Goal: Task Accomplishment & Management: Use online tool/utility

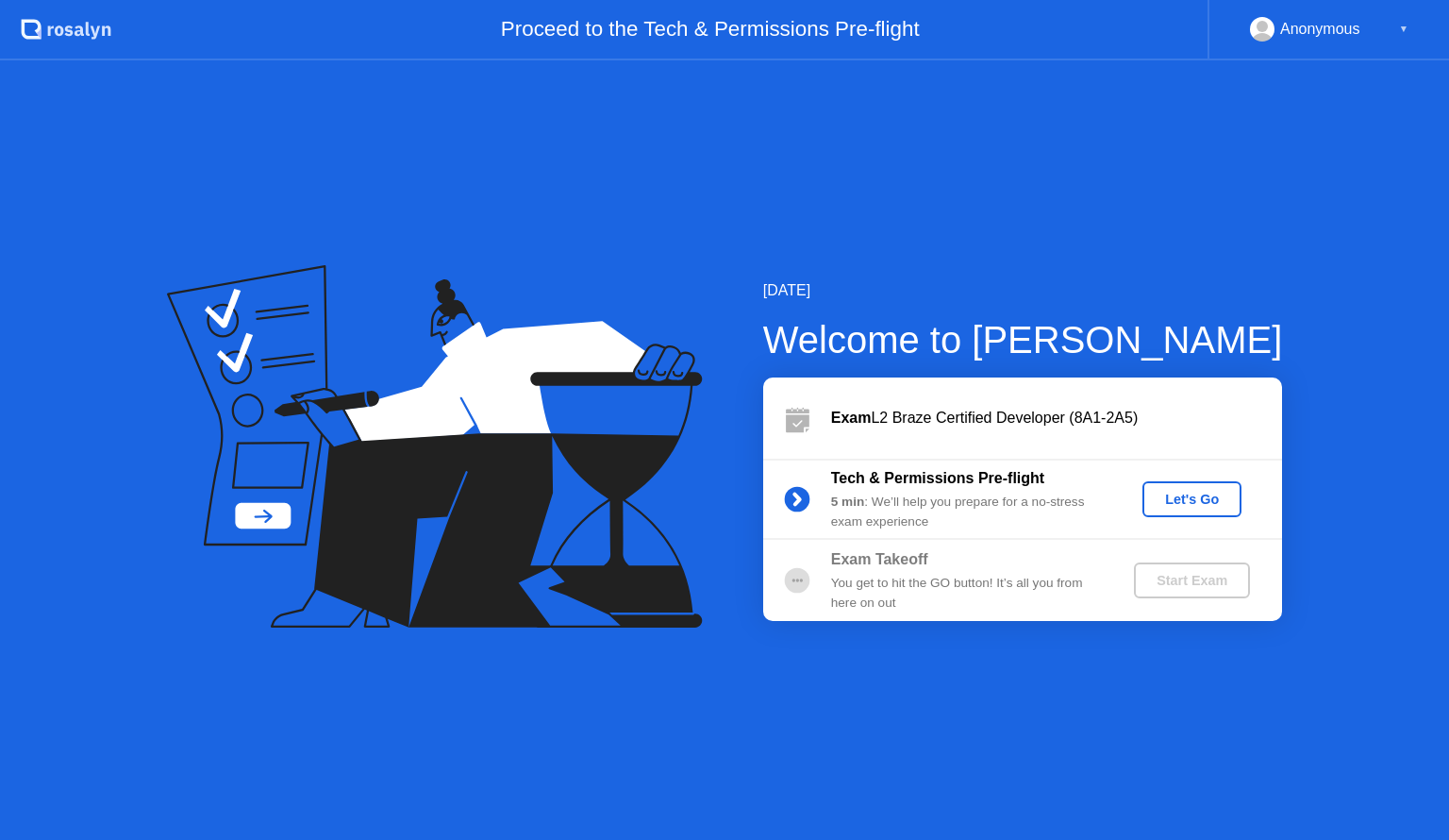
click at [1188, 502] on div "Let's Go" at bounding box center [1192, 498] width 84 height 15
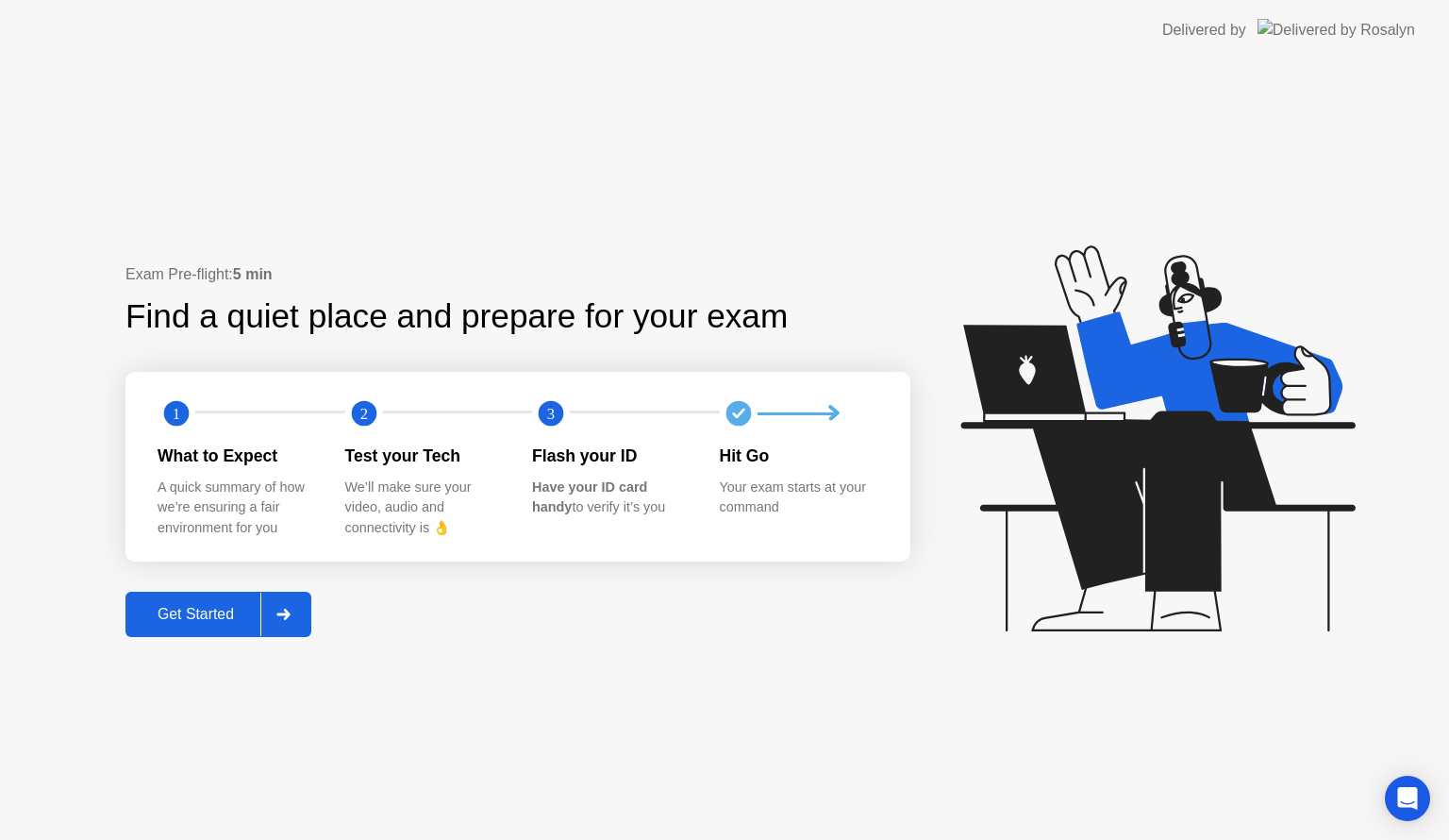
click at [185, 614] on div "Get Started" at bounding box center [196, 614] width 129 height 17
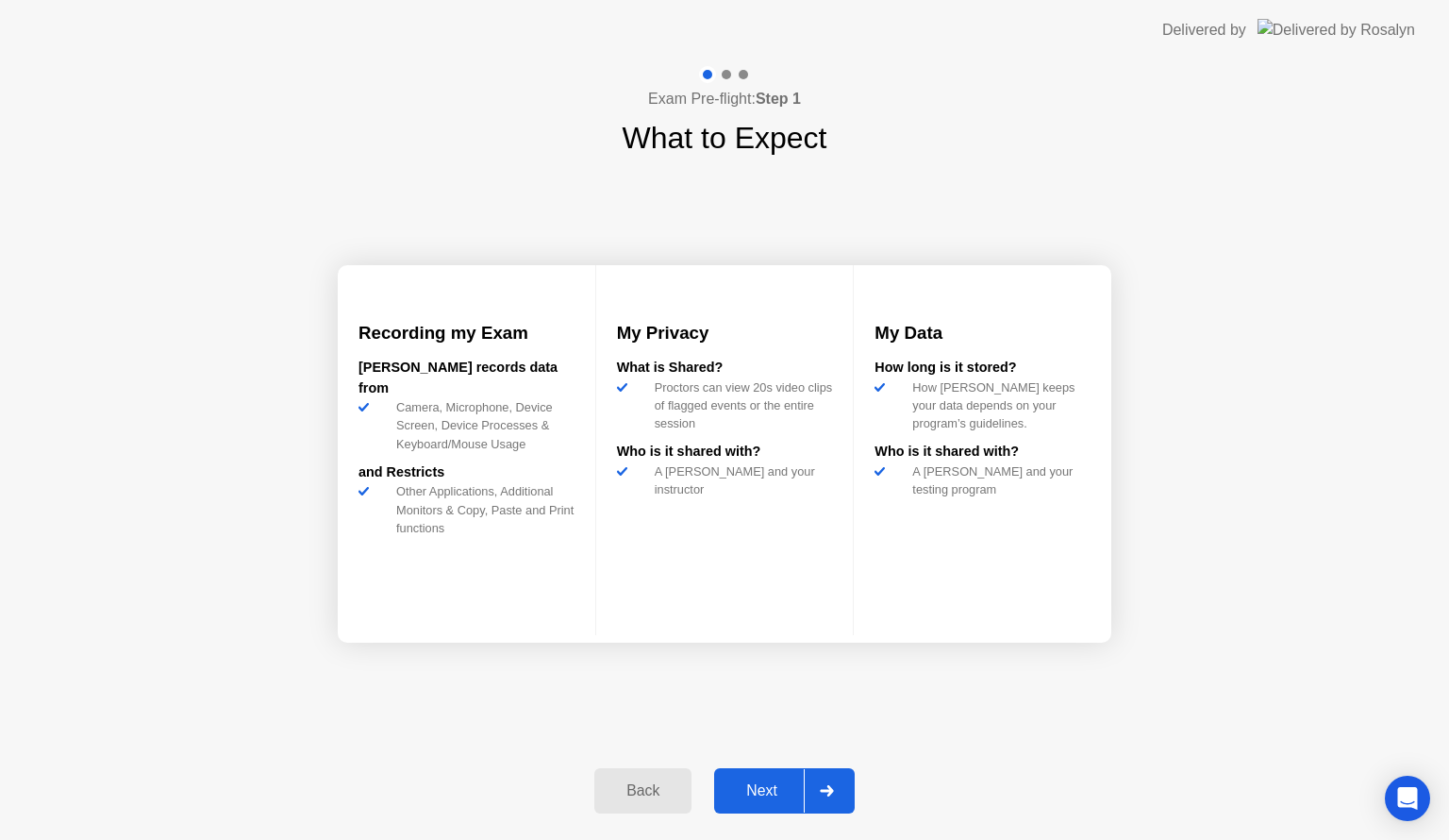
click at [772, 791] on div "Next" at bounding box center [762, 790] width 84 height 17
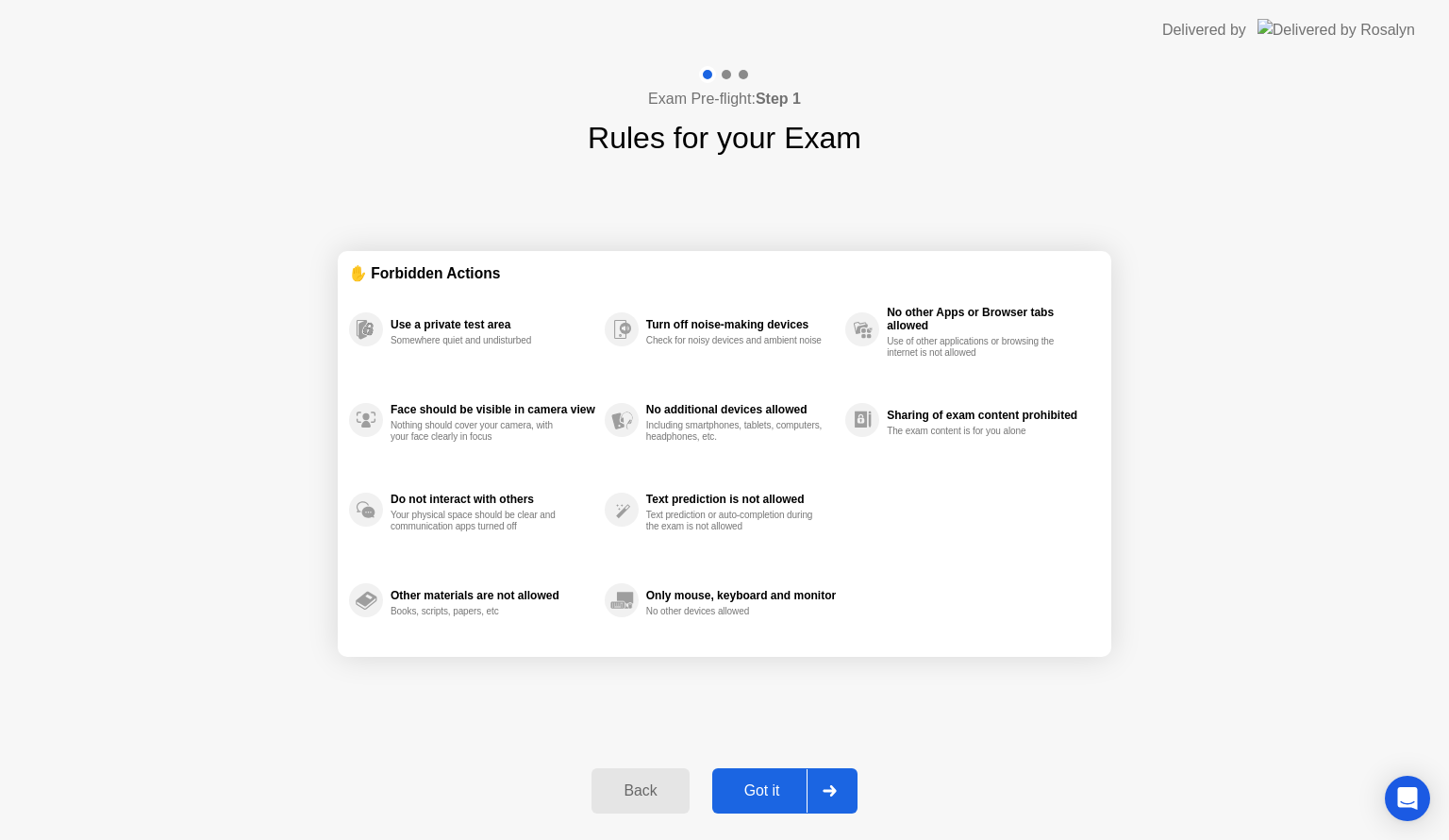
click at [772, 791] on div "Got it" at bounding box center [762, 790] width 89 height 17
select select "**********"
select select "*******"
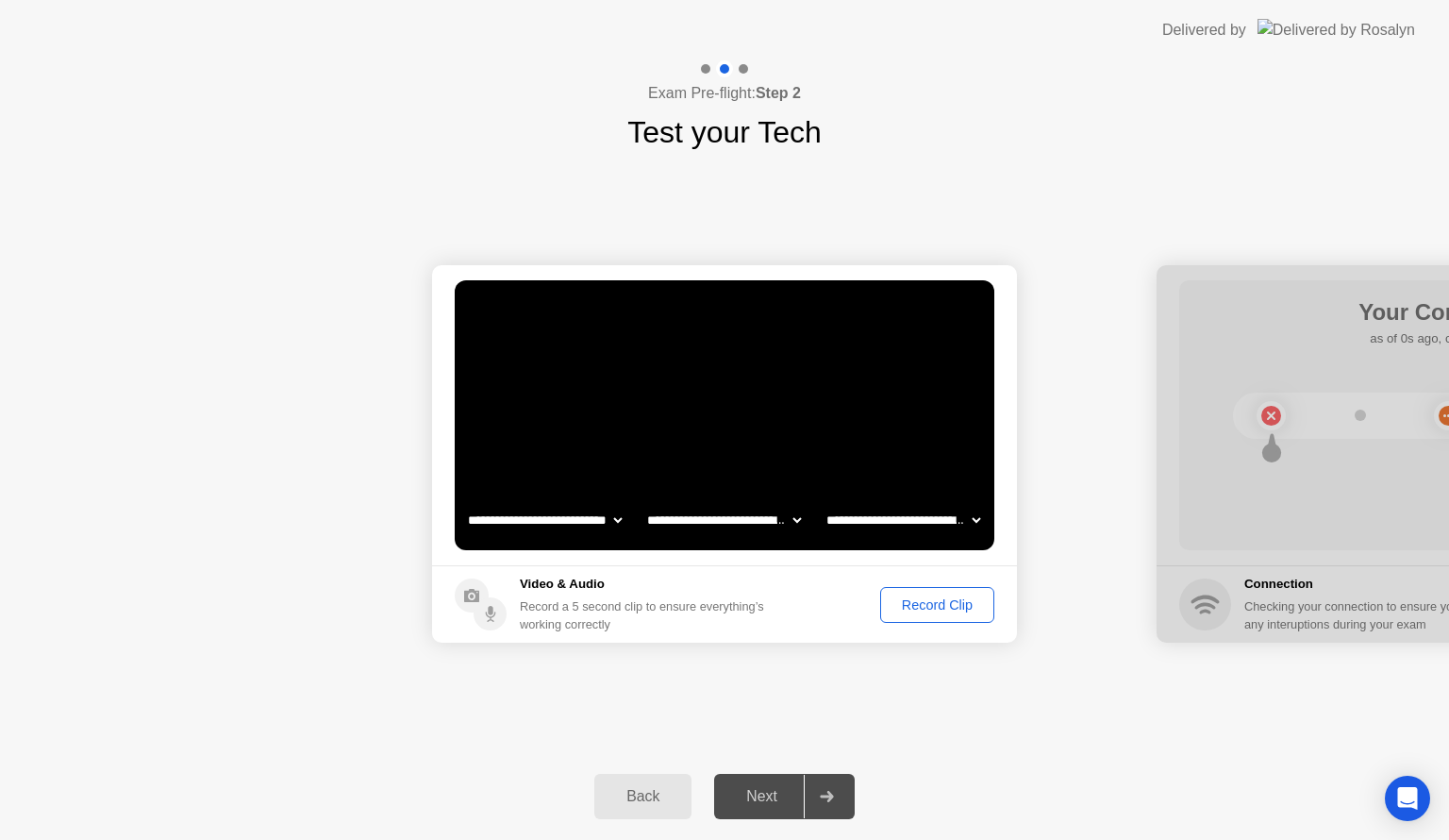
click at [898, 600] on div "Record Clip" at bounding box center [937, 604] width 101 height 15
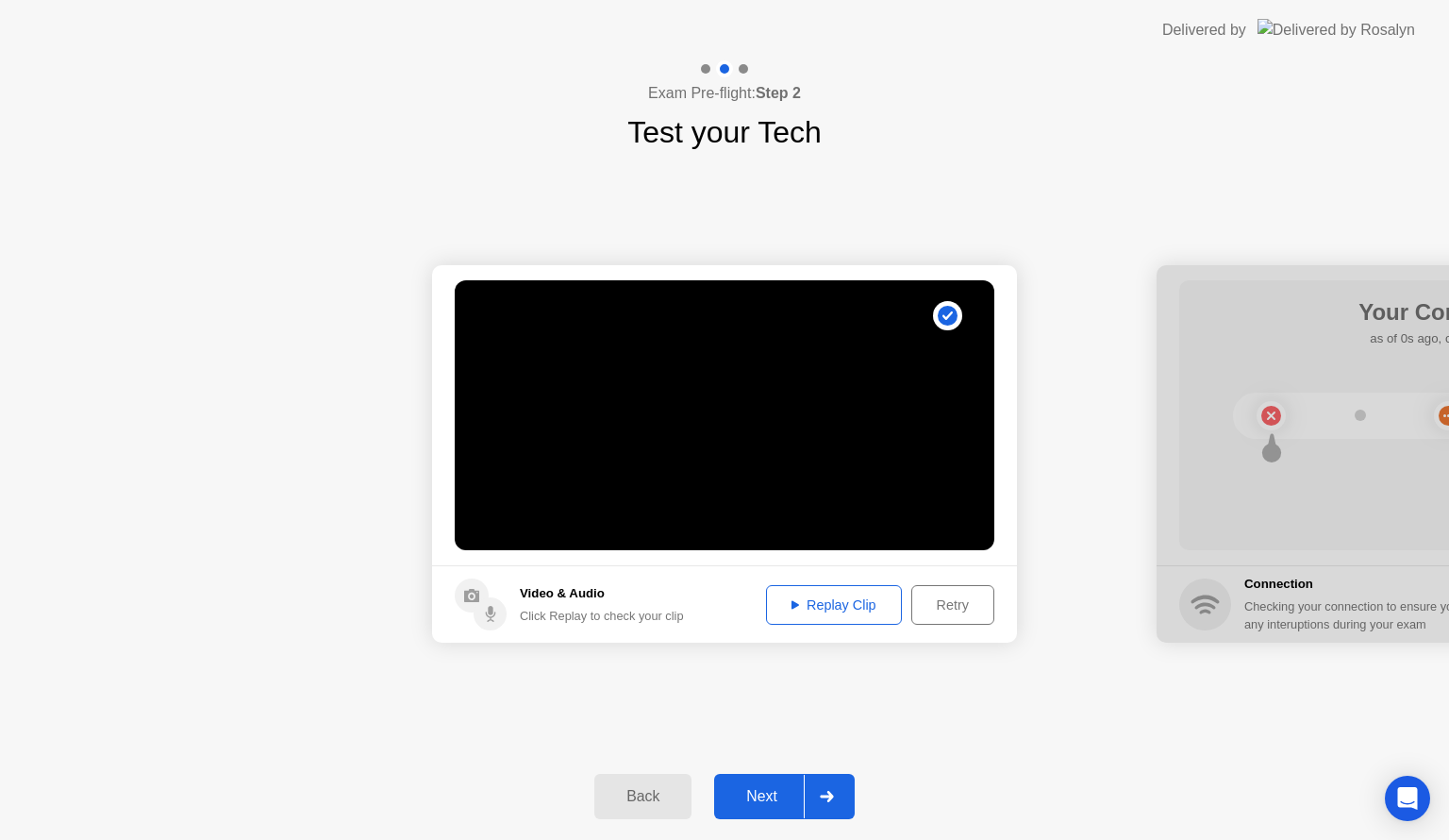
click at [846, 607] on div "Replay Clip" at bounding box center [833, 604] width 122 height 15
click at [781, 795] on div "Next" at bounding box center [762, 796] width 84 height 17
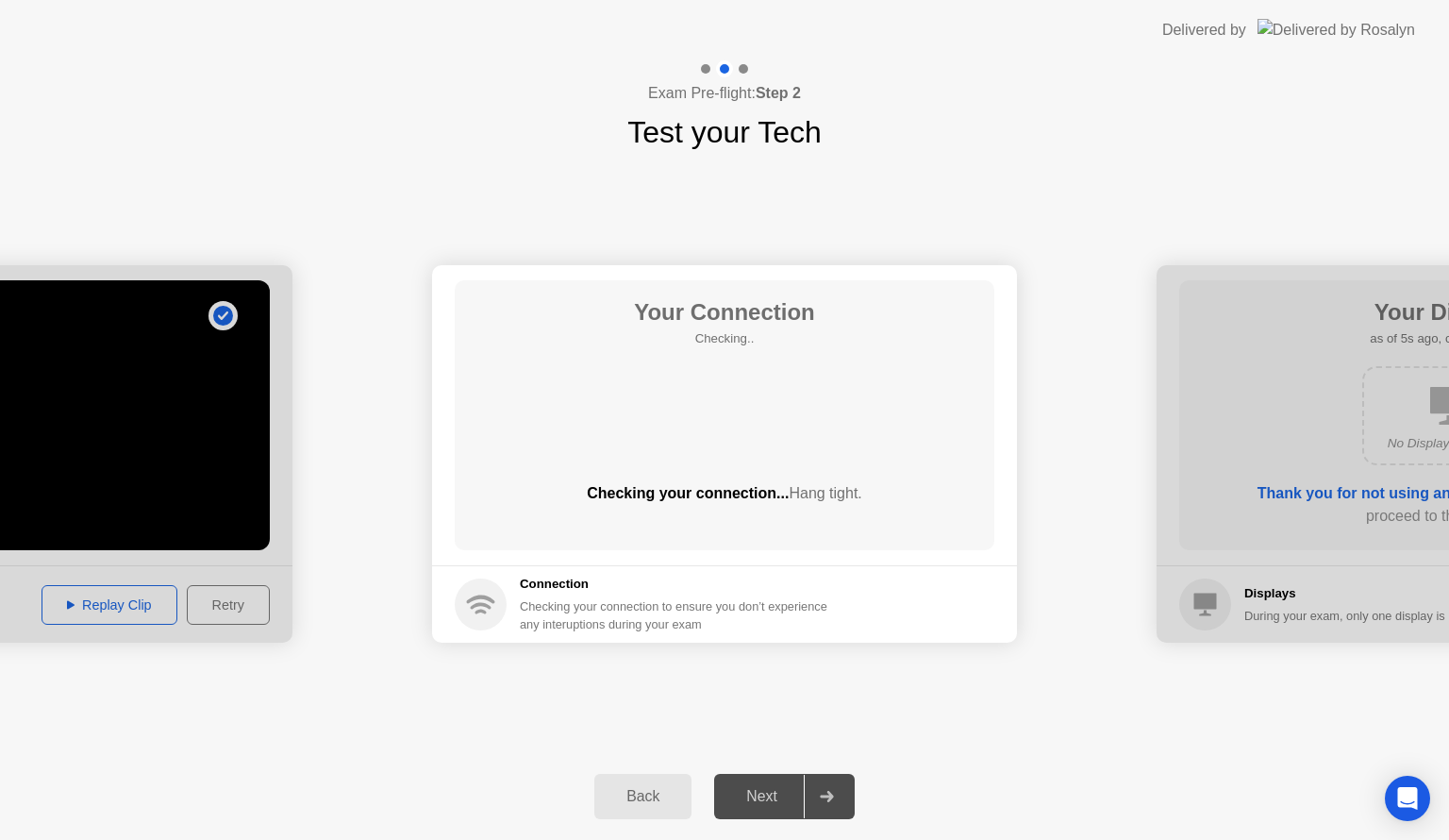
click at [781, 795] on div "Next" at bounding box center [762, 796] width 84 height 17
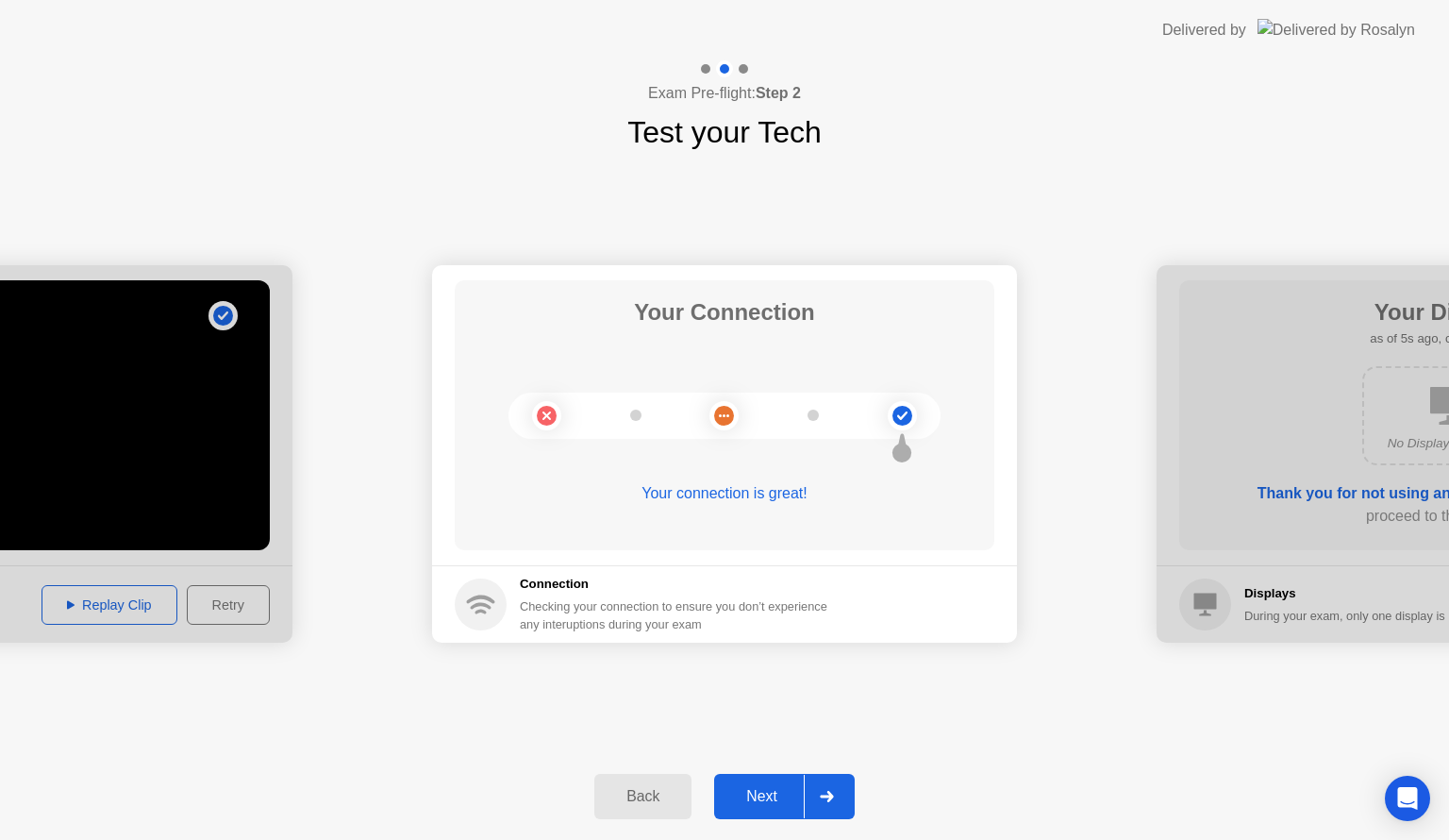
click at [795, 781] on button "Next" at bounding box center [785, 796] width 141 height 45
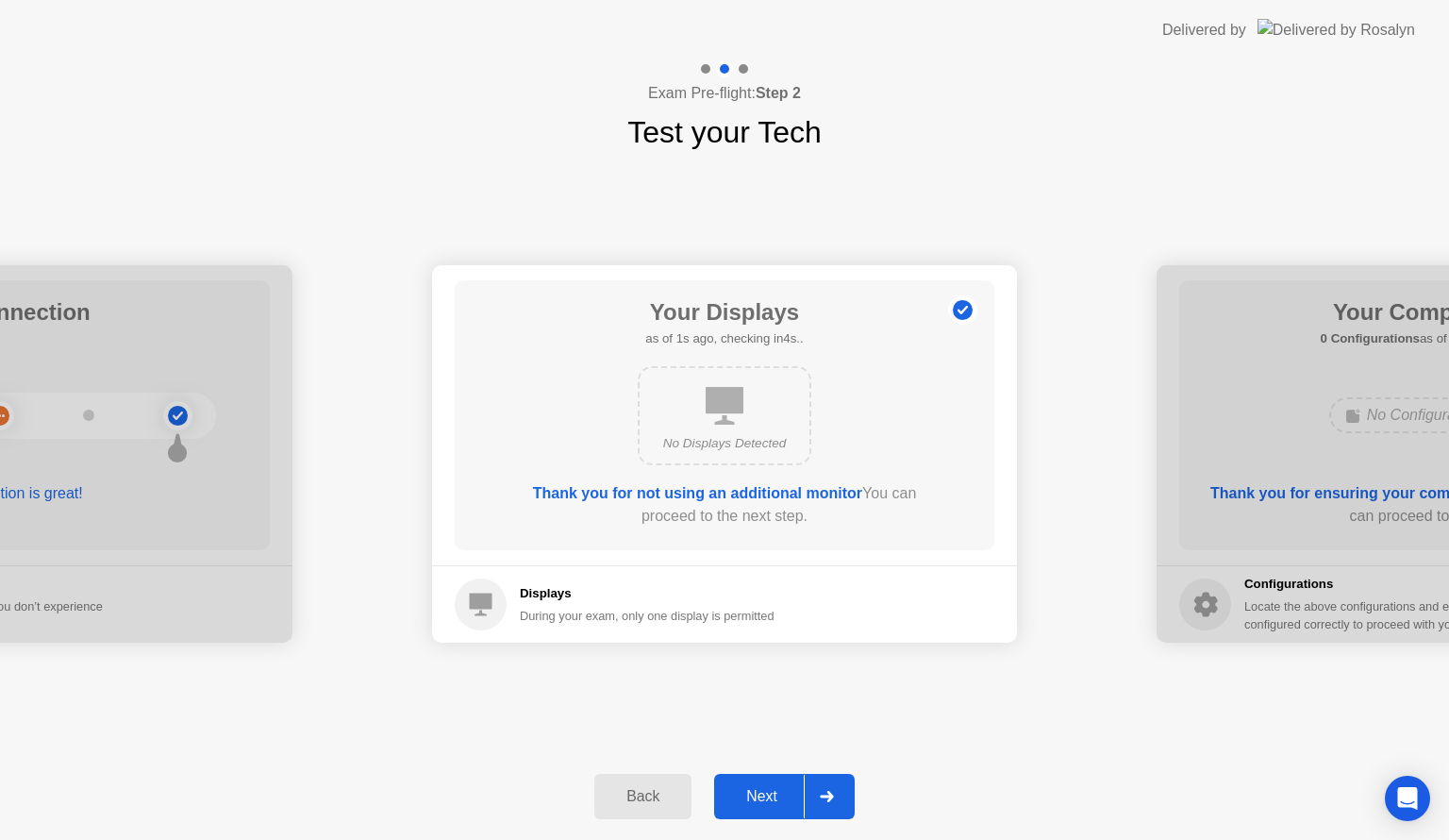
click at [795, 781] on button "Next" at bounding box center [785, 796] width 141 height 45
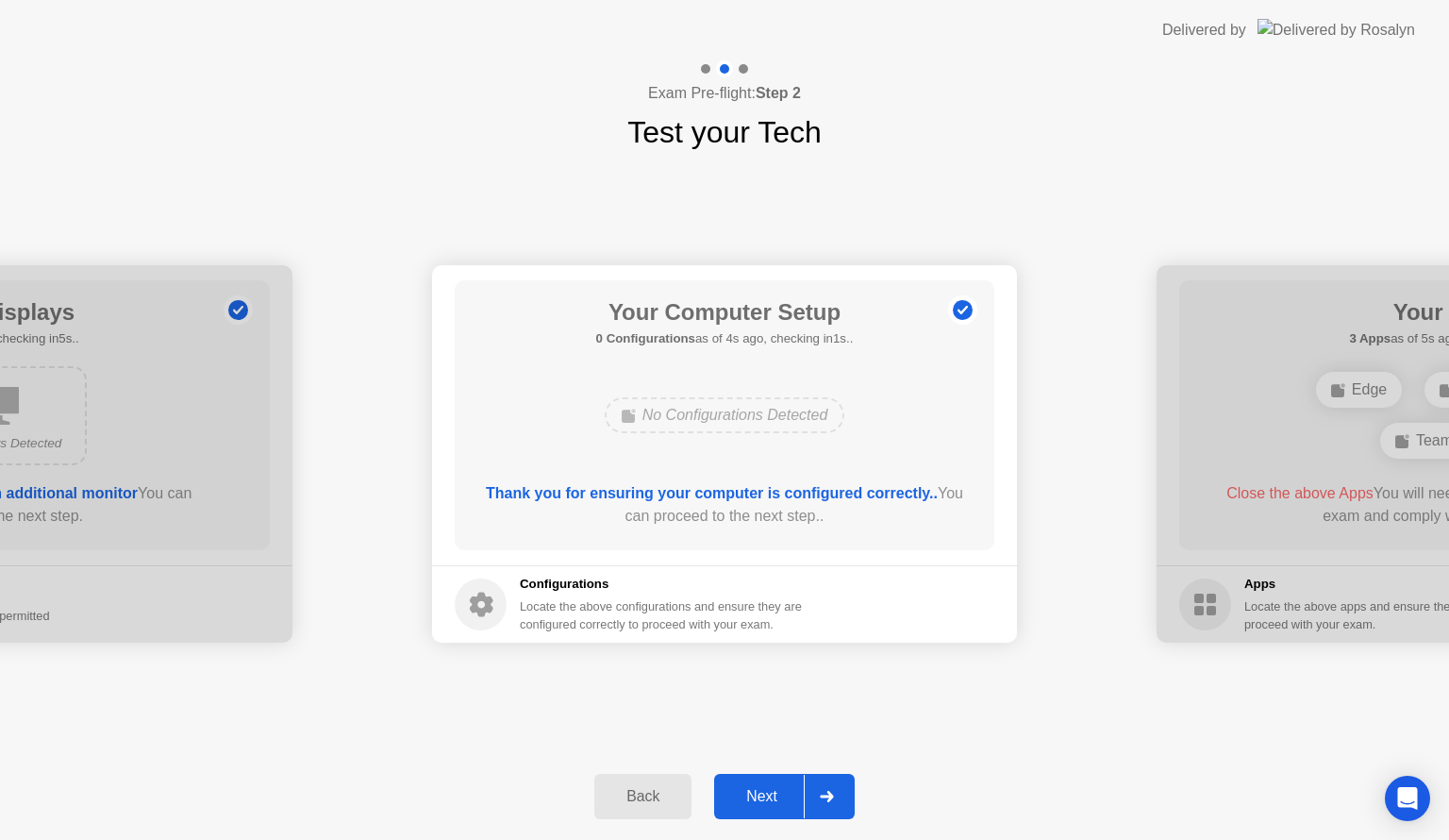
click at [796, 799] on div "Next" at bounding box center [762, 796] width 84 height 17
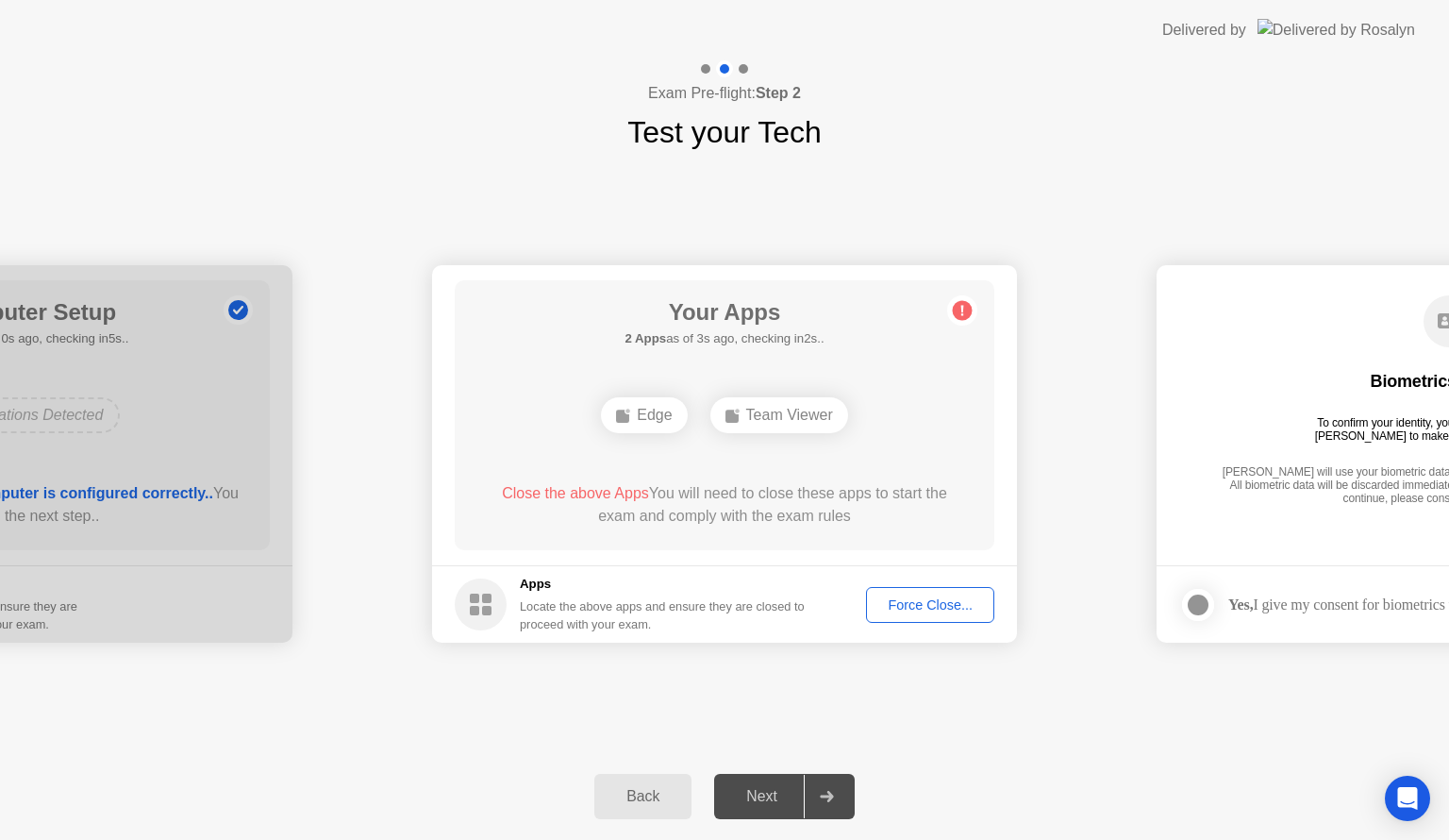
click at [946, 607] on div "Force Close..." at bounding box center [930, 604] width 116 height 15
click at [820, 787] on div at bounding box center [826, 796] width 45 height 43
click at [820, 839] on div at bounding box center [724, 840] width 1449 height 0
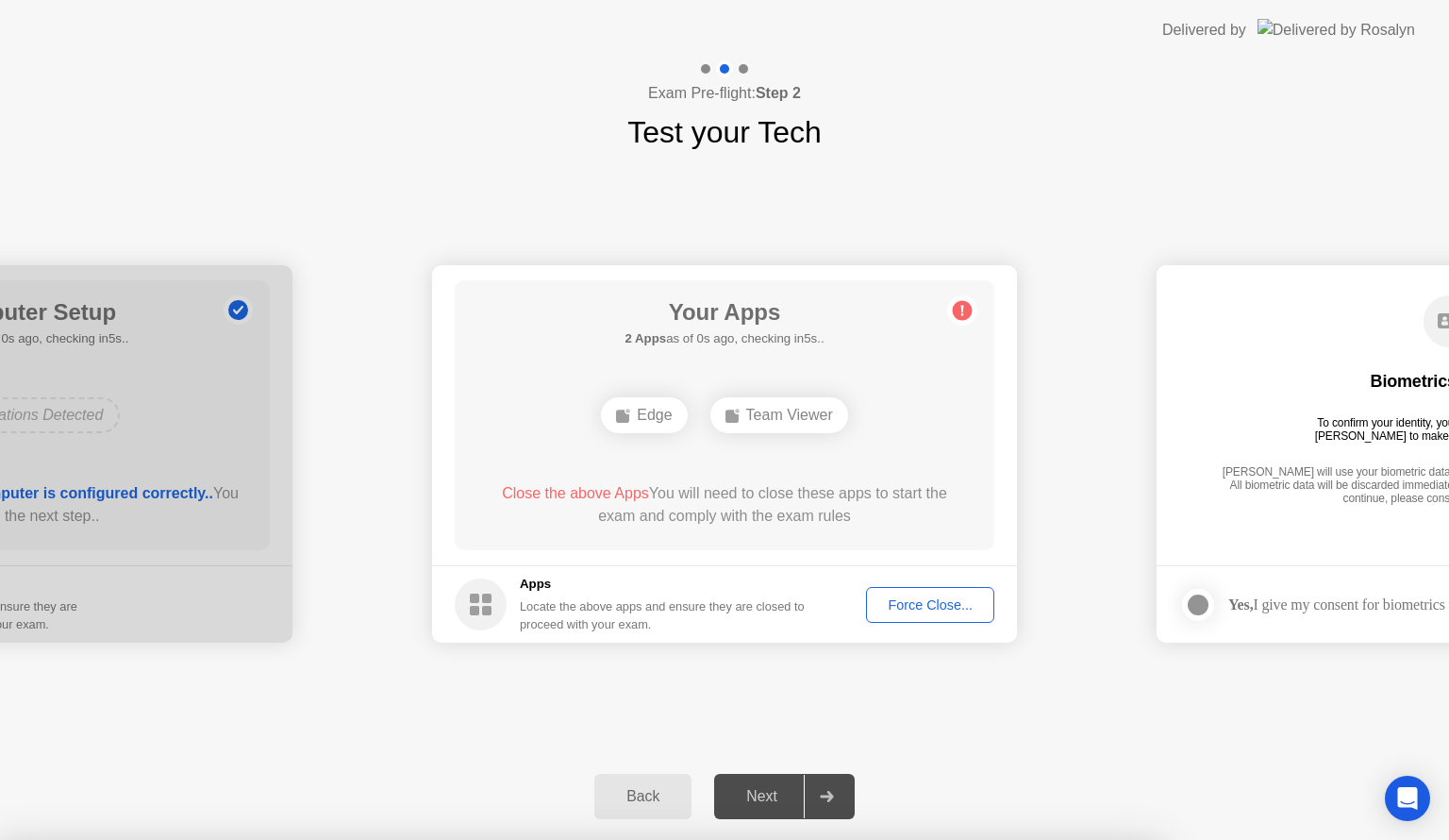
click at [820, 839] on div at bounding box center [724, 840] width 1449 height 0
click at [828, 782] on div at bounding box center [826, 796] width 45 height 43
click at [828, 783] on div at bounding box center [826, 796] width 45 height 43
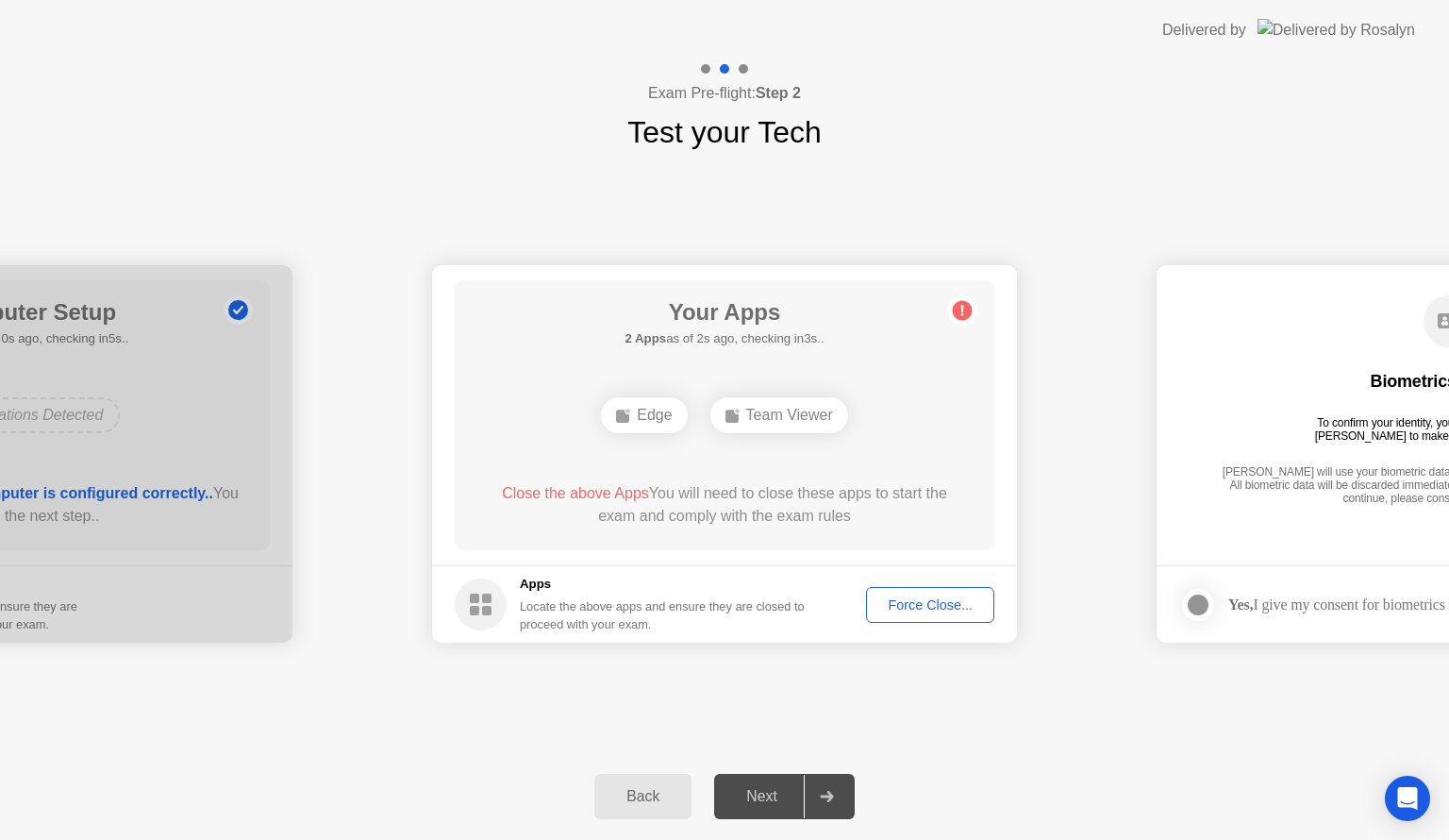
click at [828, 783] on div at bounding box center [826, 796] width 45 height 43
click at [928, 731] on div "**********" at bounding box center [724, 453] width 1449 height 598
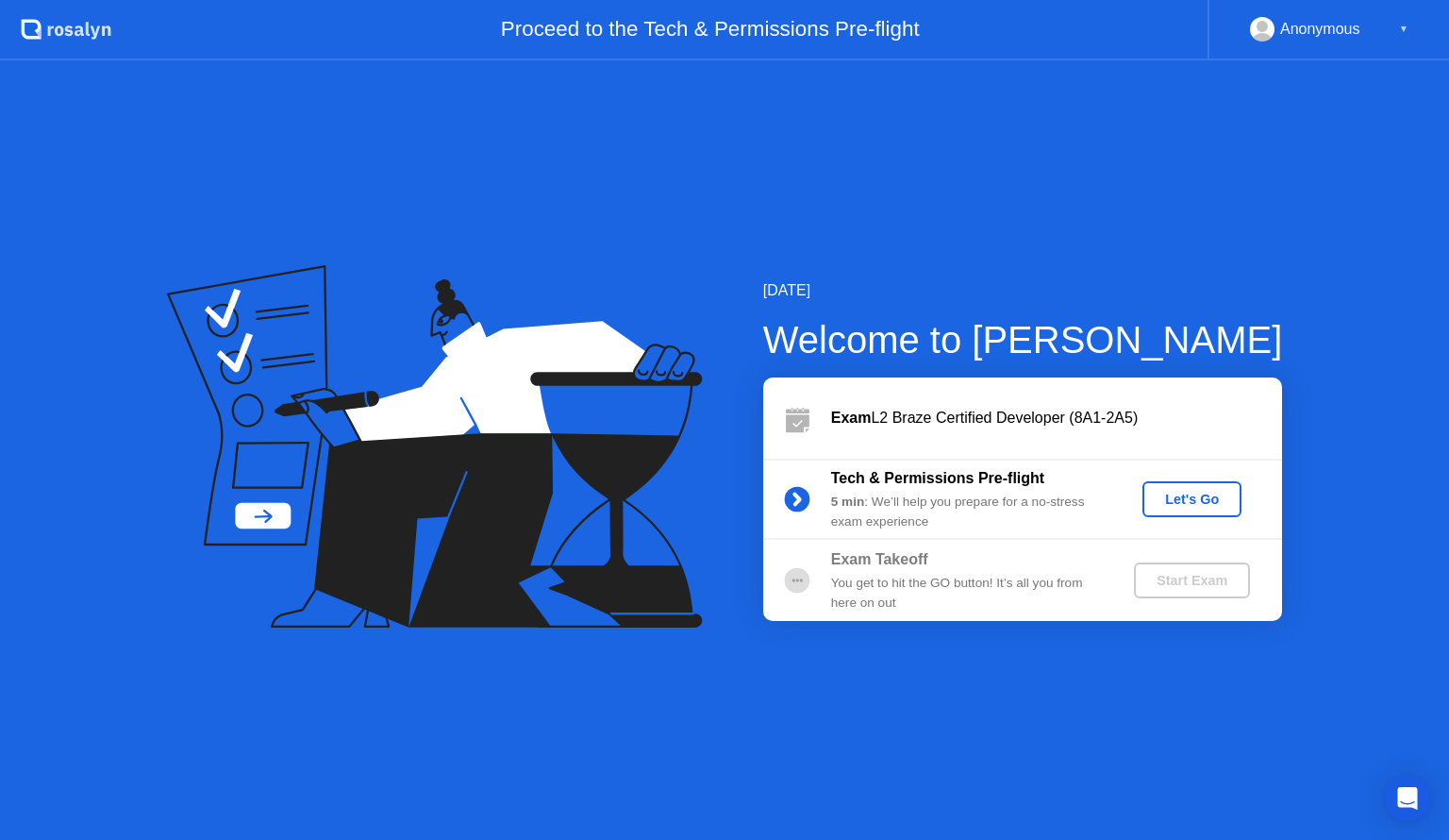
click at [1216, 487] on button "Let's Go" at bounding box center [1192, 499] width 99 height 36
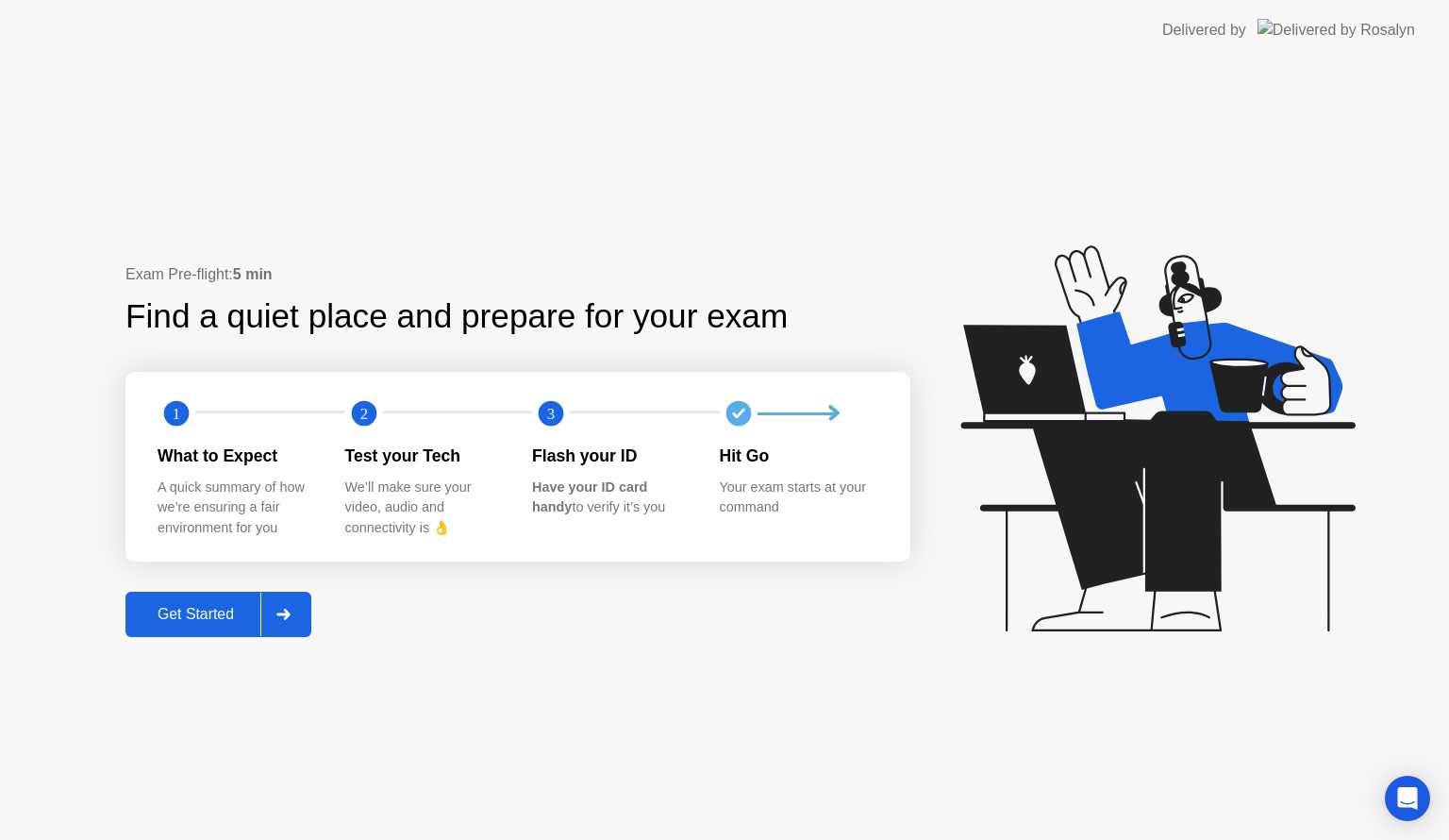
click at [230, 610] on div "Get Started" at bounding box center [196, 614] width 129 height 17
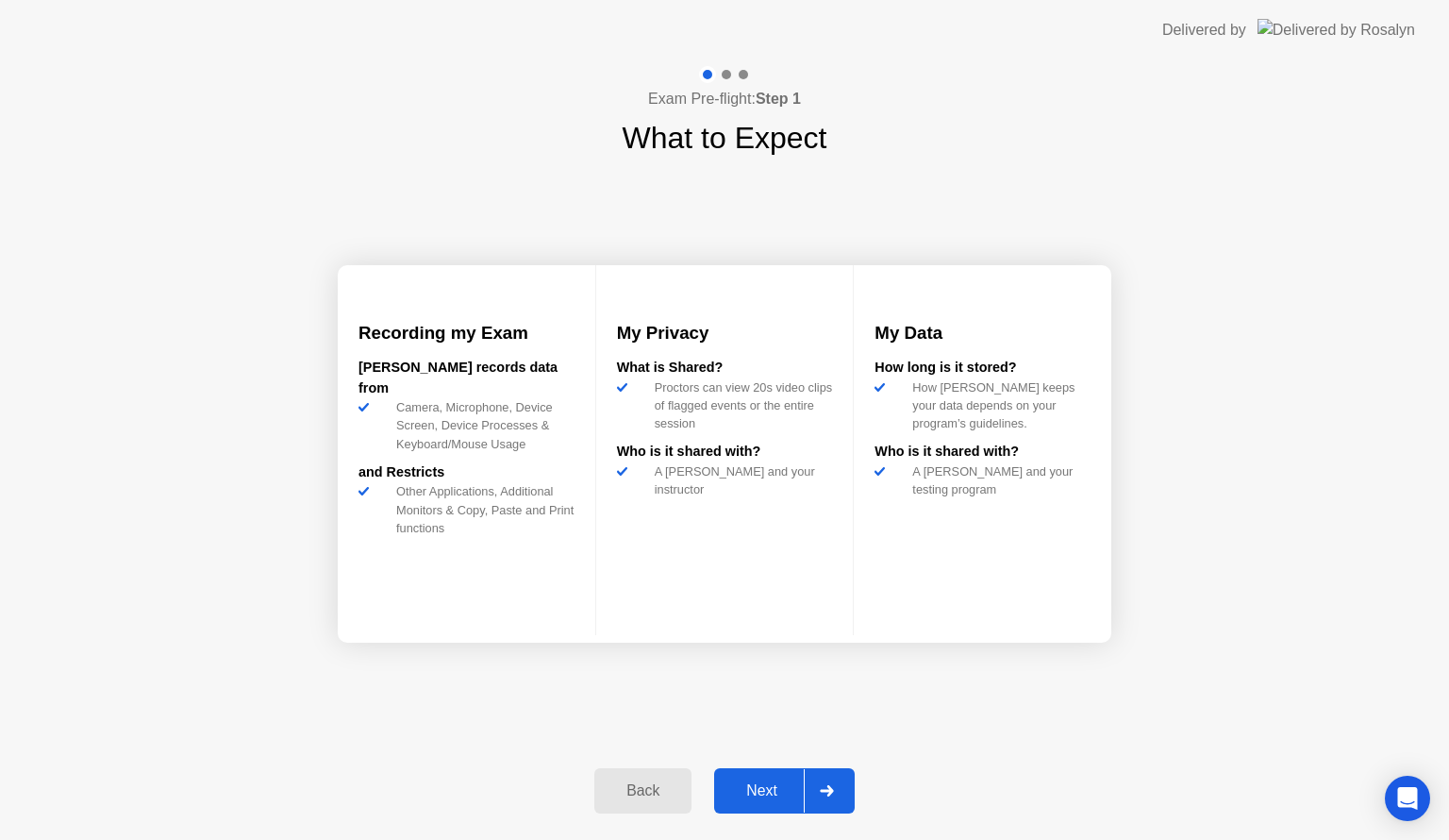
click at [774, 782] on div "Next" at bounding box center [762, 790] width 84 height 17
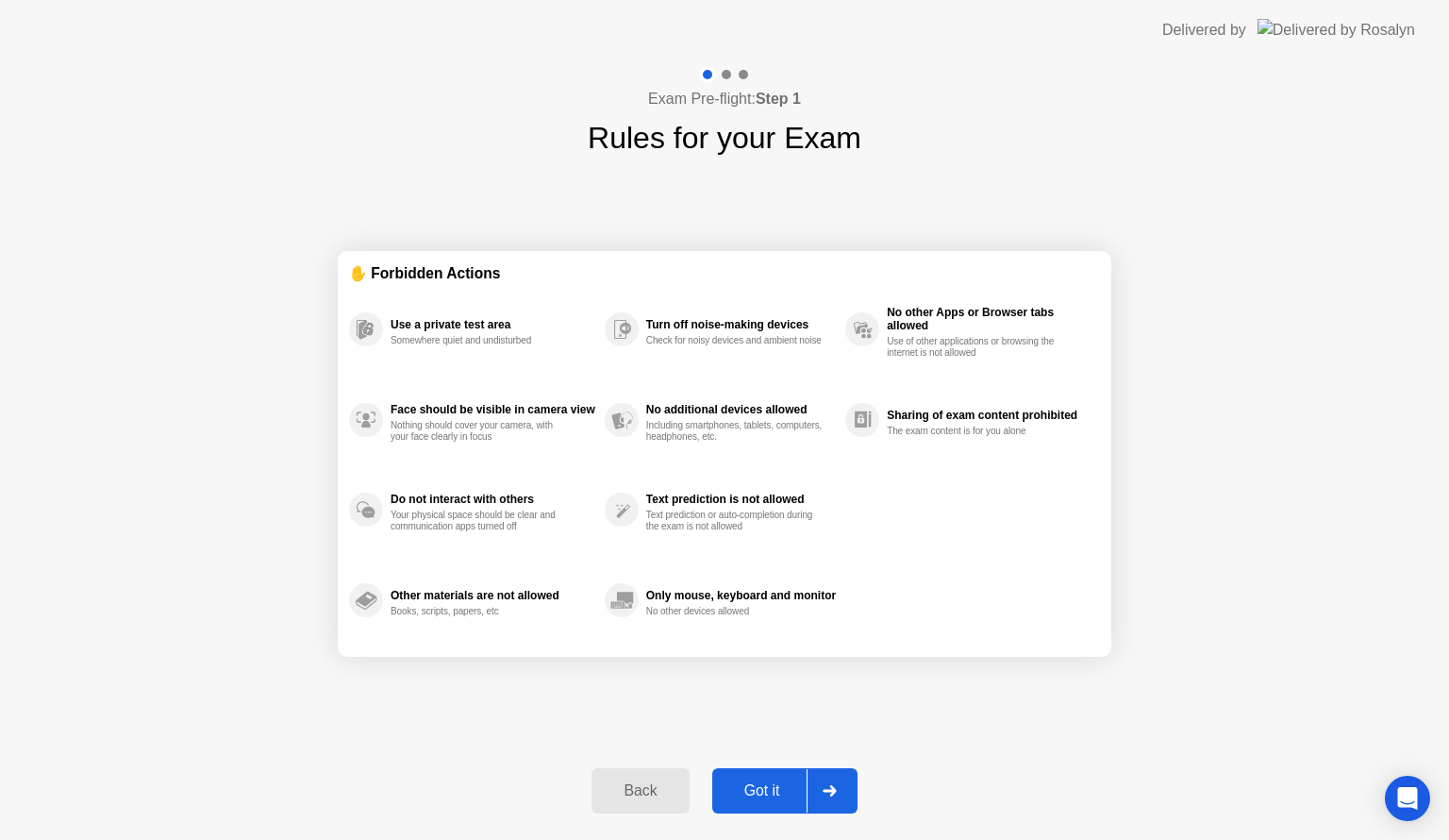
click at [780, 777] on button "Got it" at bounding box center [785, 790] width 145 height 45
select select "**********"
select select "*******"
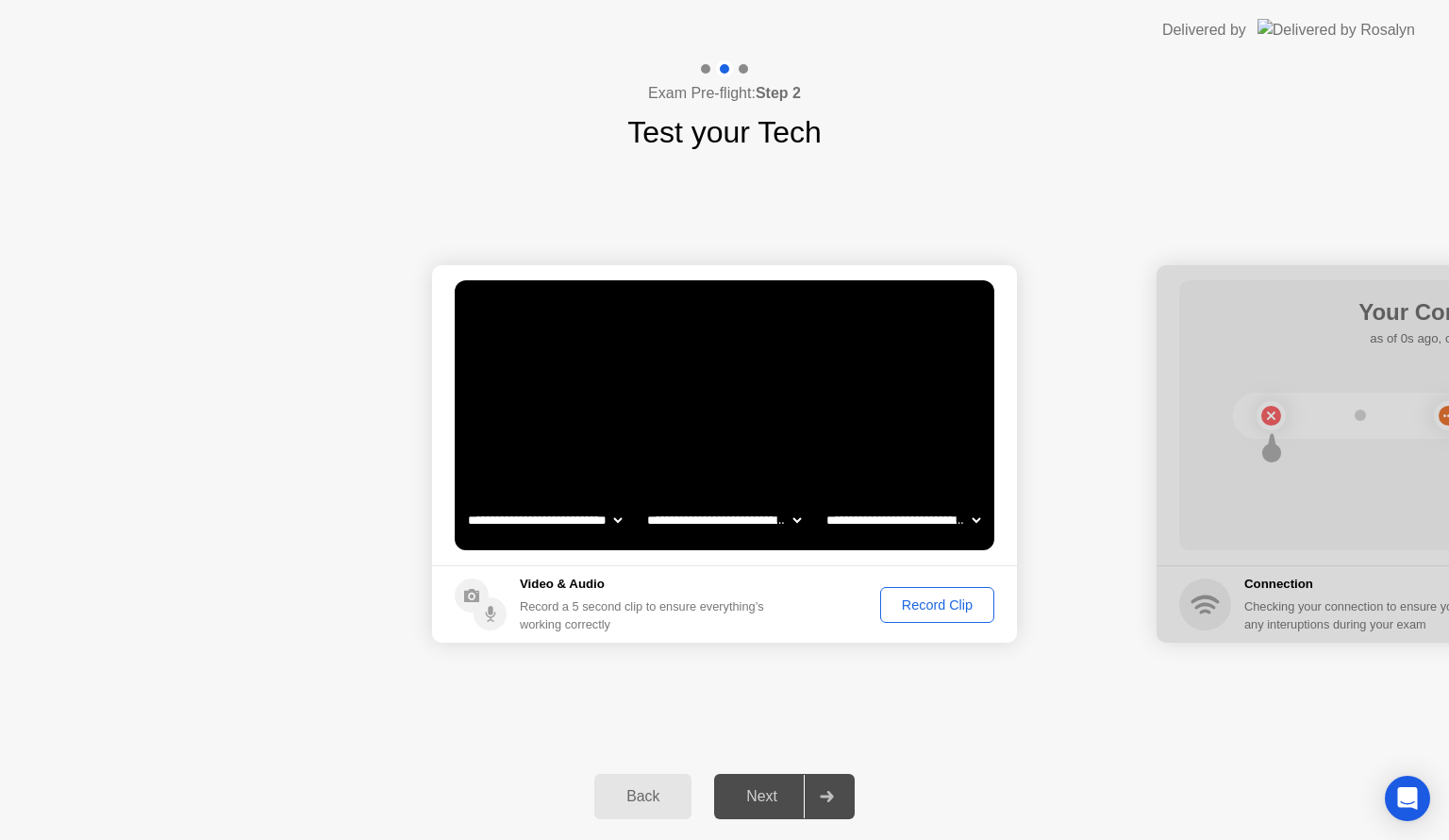
click at [791, 793] on div "Next" at bounding box center [762, 796] width 84 height 17
click at [904, 605] on div "Record Clip" at bounding box center [937, 604] width 101 height 15
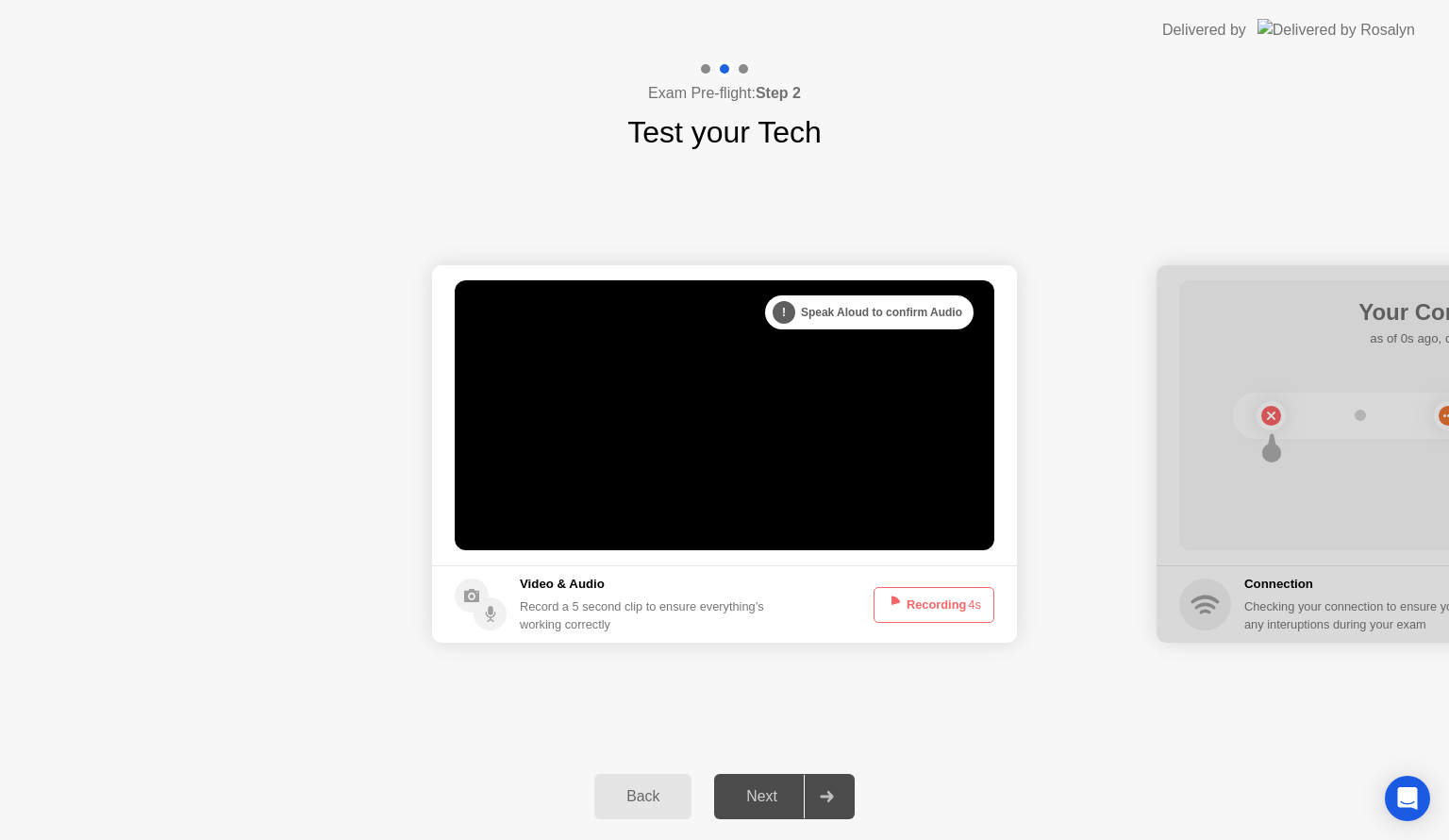
click at [904, 605] on button "Recording 4s" at bounding box center [933, 604] width 120 height 36
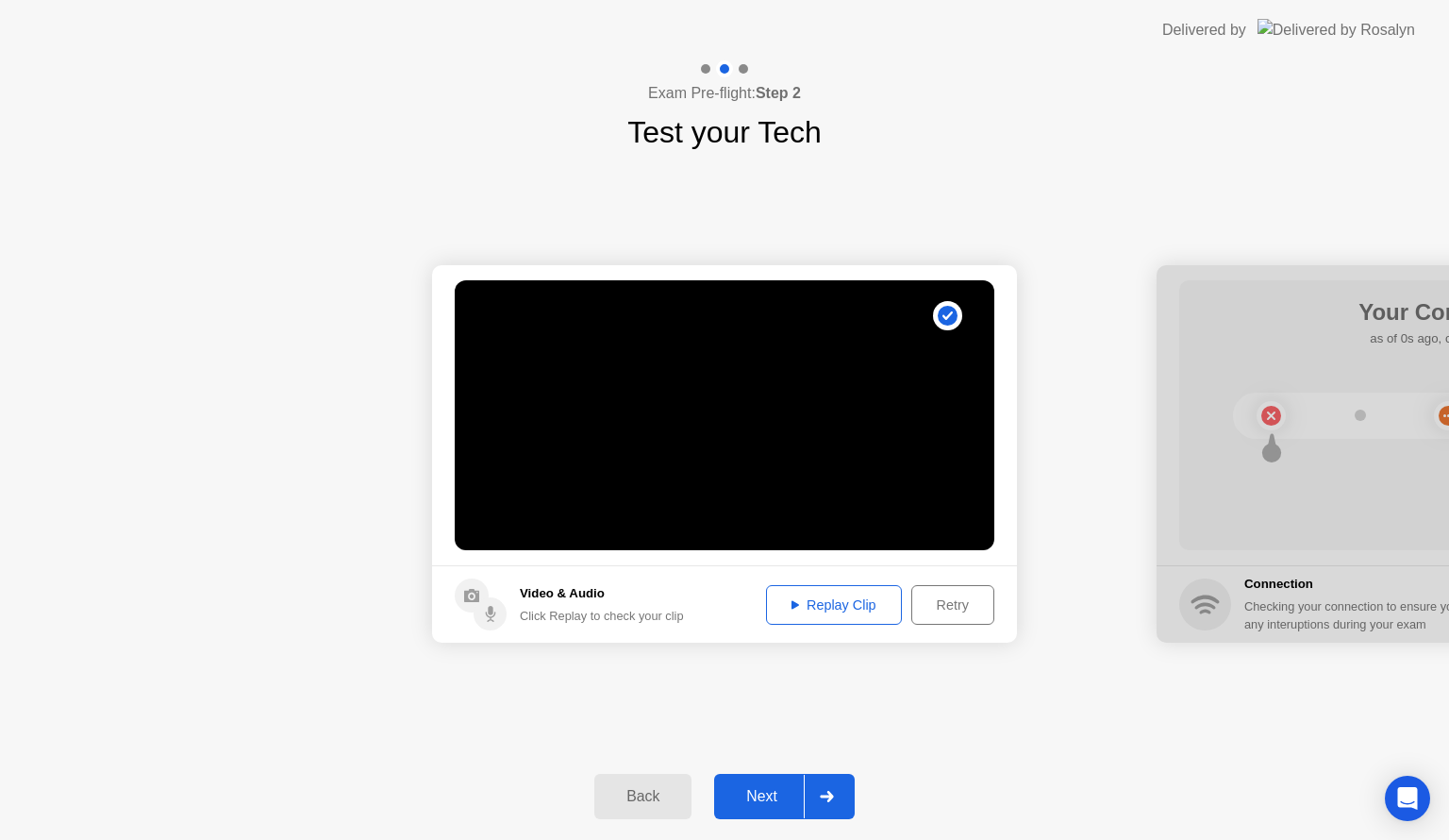
click at [773, 799] on div "Next" at bounding box center [762, 796] width 84 height 17
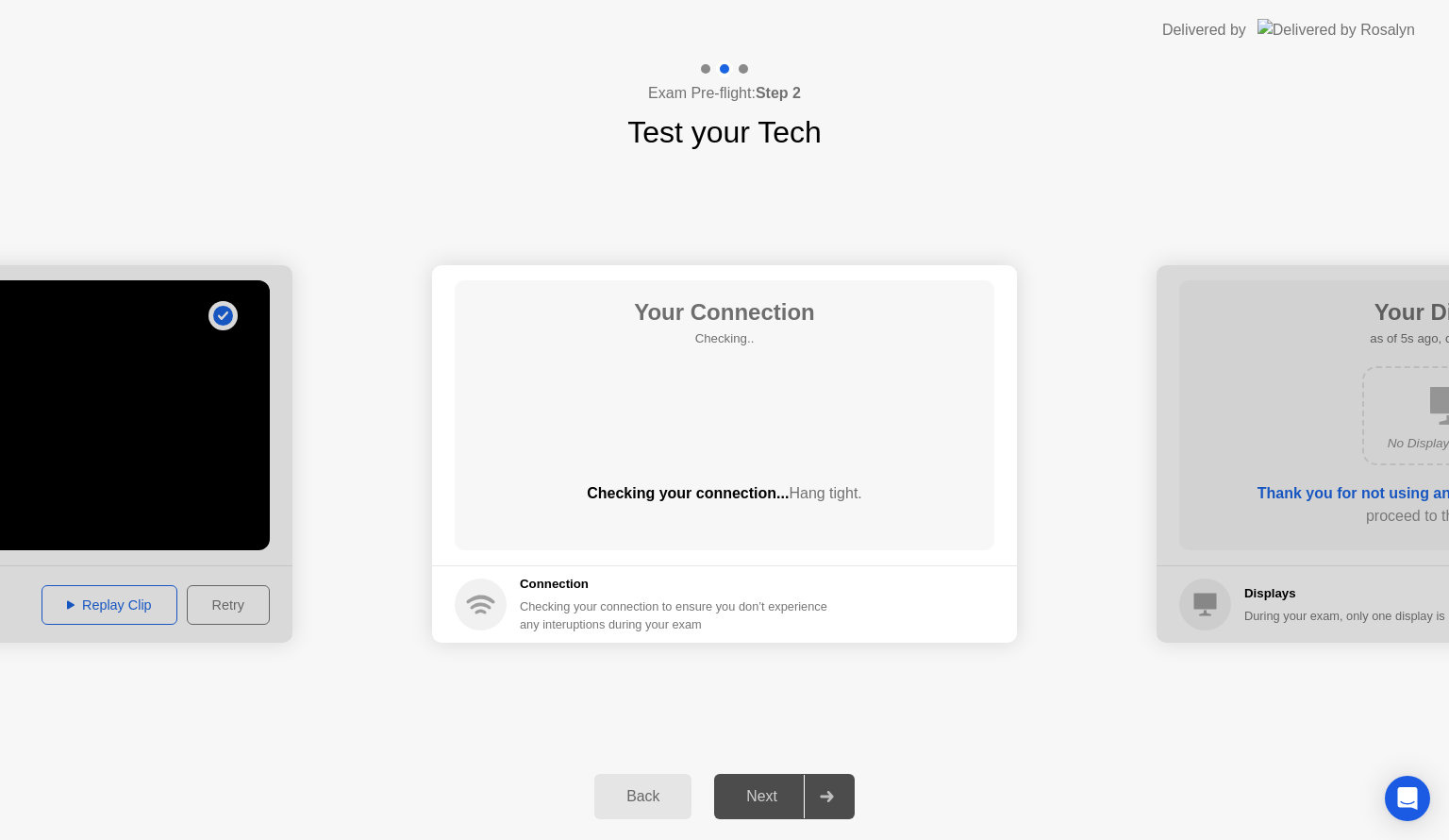
click at [771, 796] on div "Next" at bounding box center [762, 796] width 84 height 17
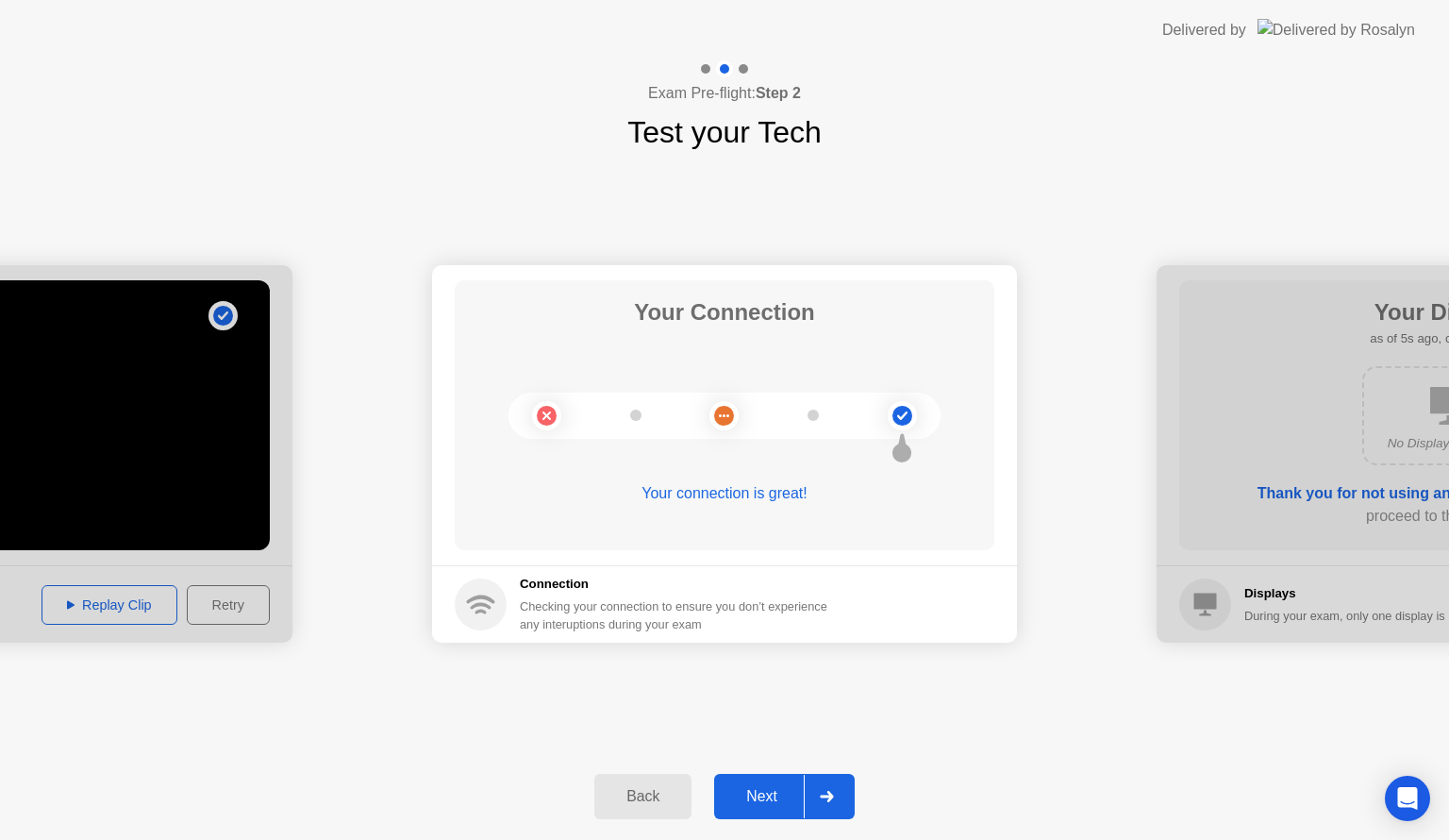
click at [758, 770] on div "Back Next" at bounding box center [724, 796] width 1449 height 87
click at [767, 783] on button "Next" at bounding box center [785, 796] width 141 height 45
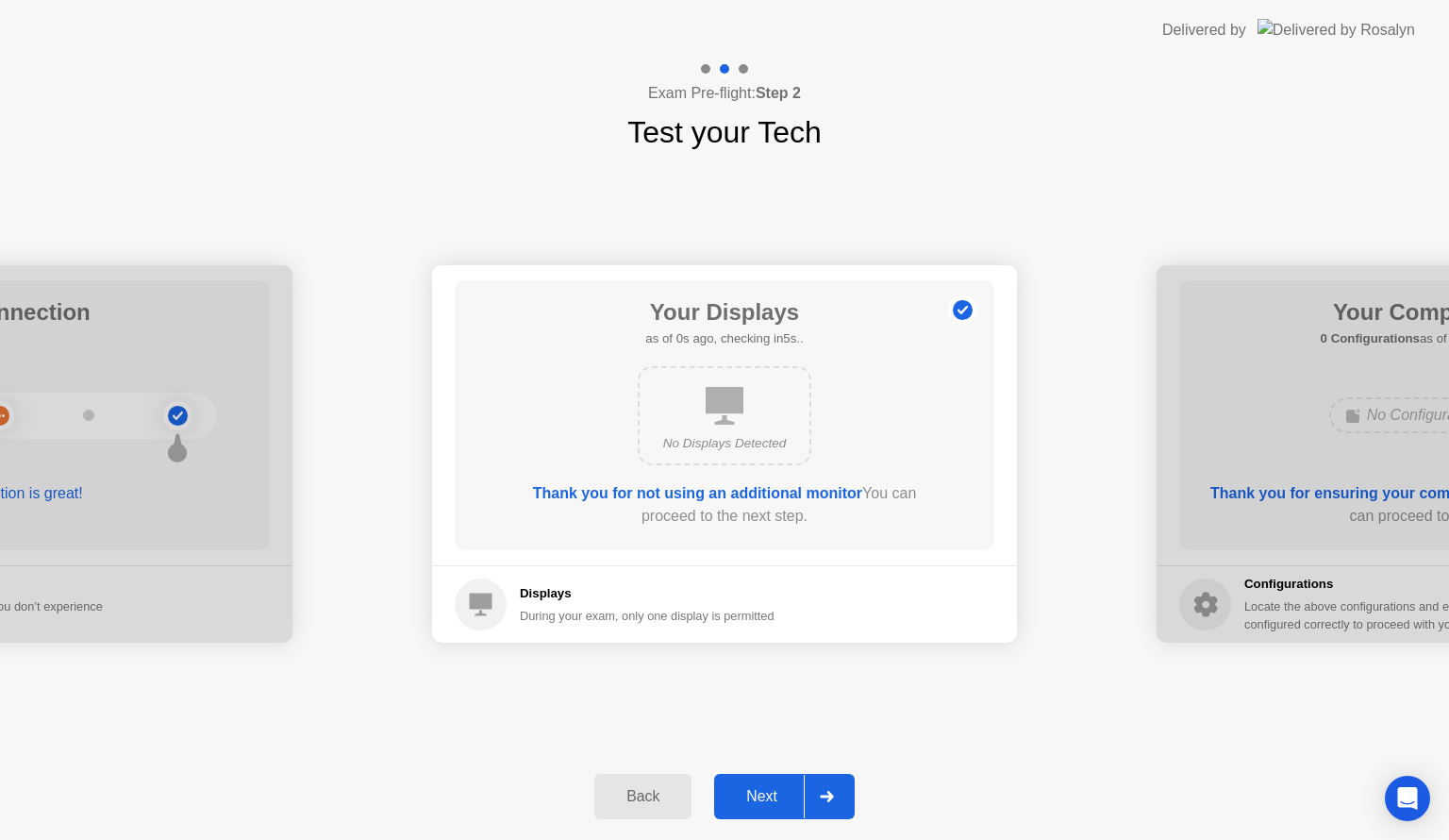
click at [767, 783] on button "Next" at bounding box center [785, 796] width 141 height 45
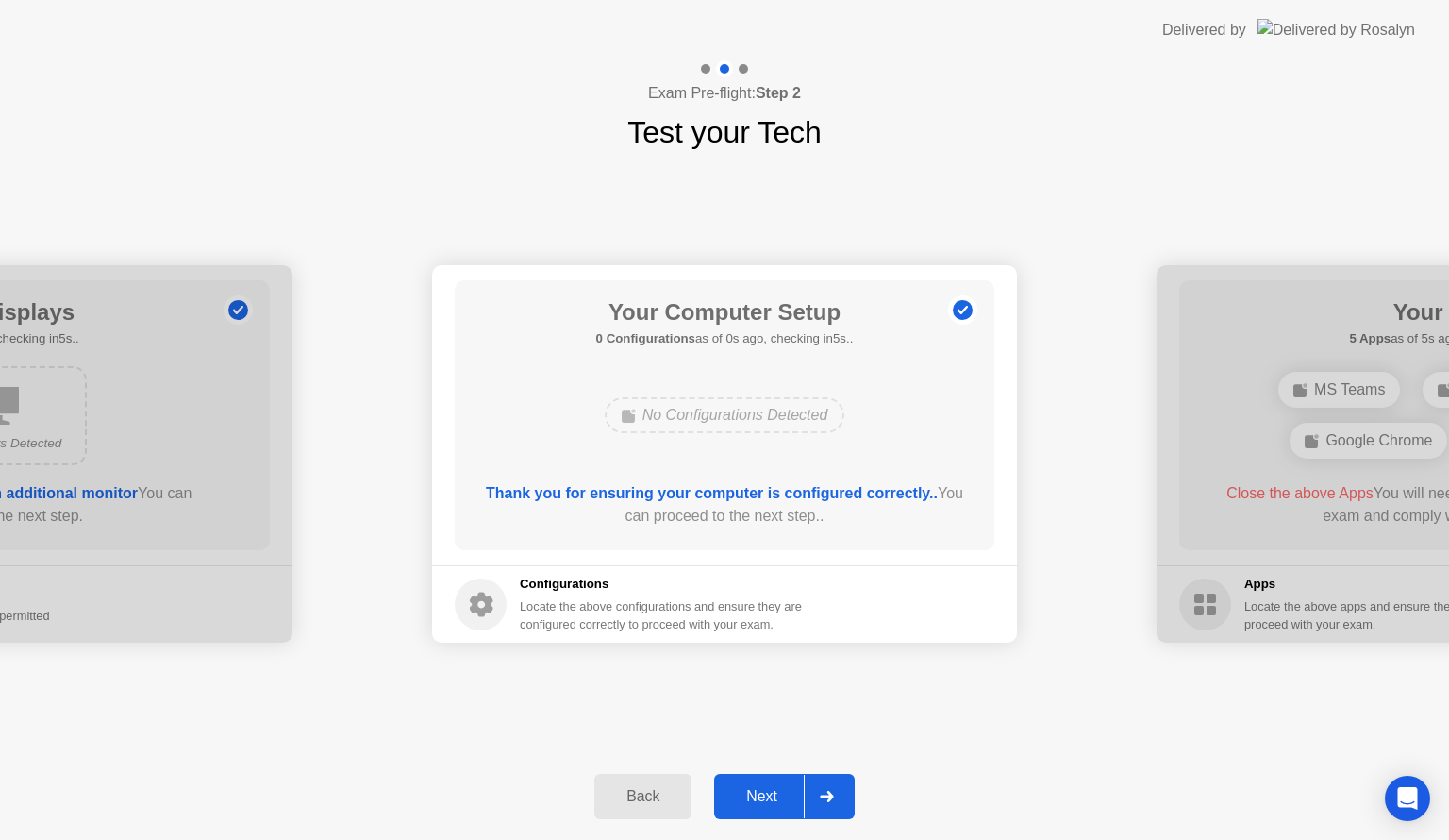
click at [767, 783] on button "Next" at bounding box center [785, 796] width 141 height 45
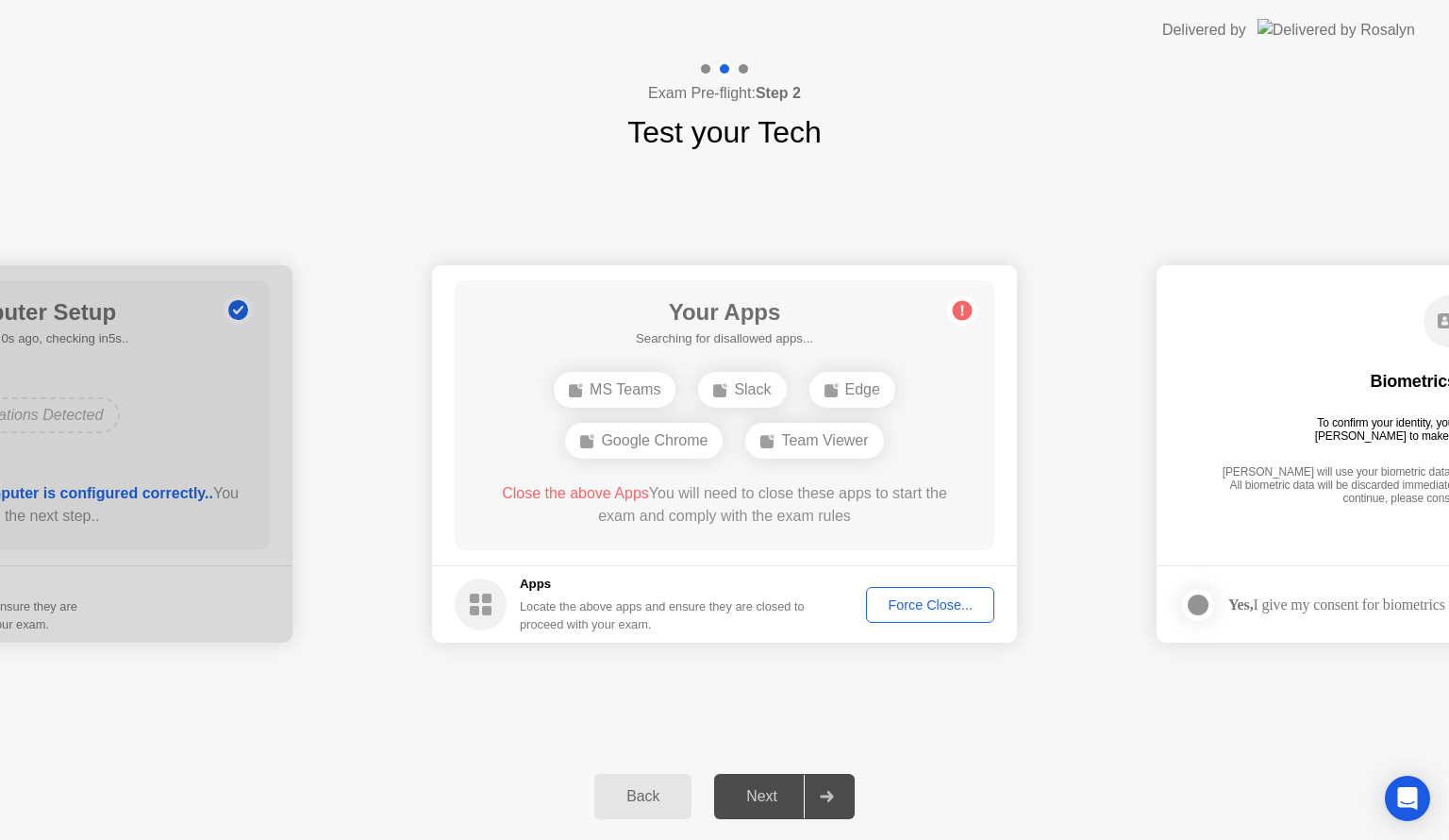
click at [868, 616] on button "Force Close..." at bounding box center [930, 604] width 128 height 36
click at [807, 716] on div "**********" at bounding box center [724, 453] width 1449 height 598
click at [790, 788] on div "Next" at bounding box center [762, 796] width 84 height 17
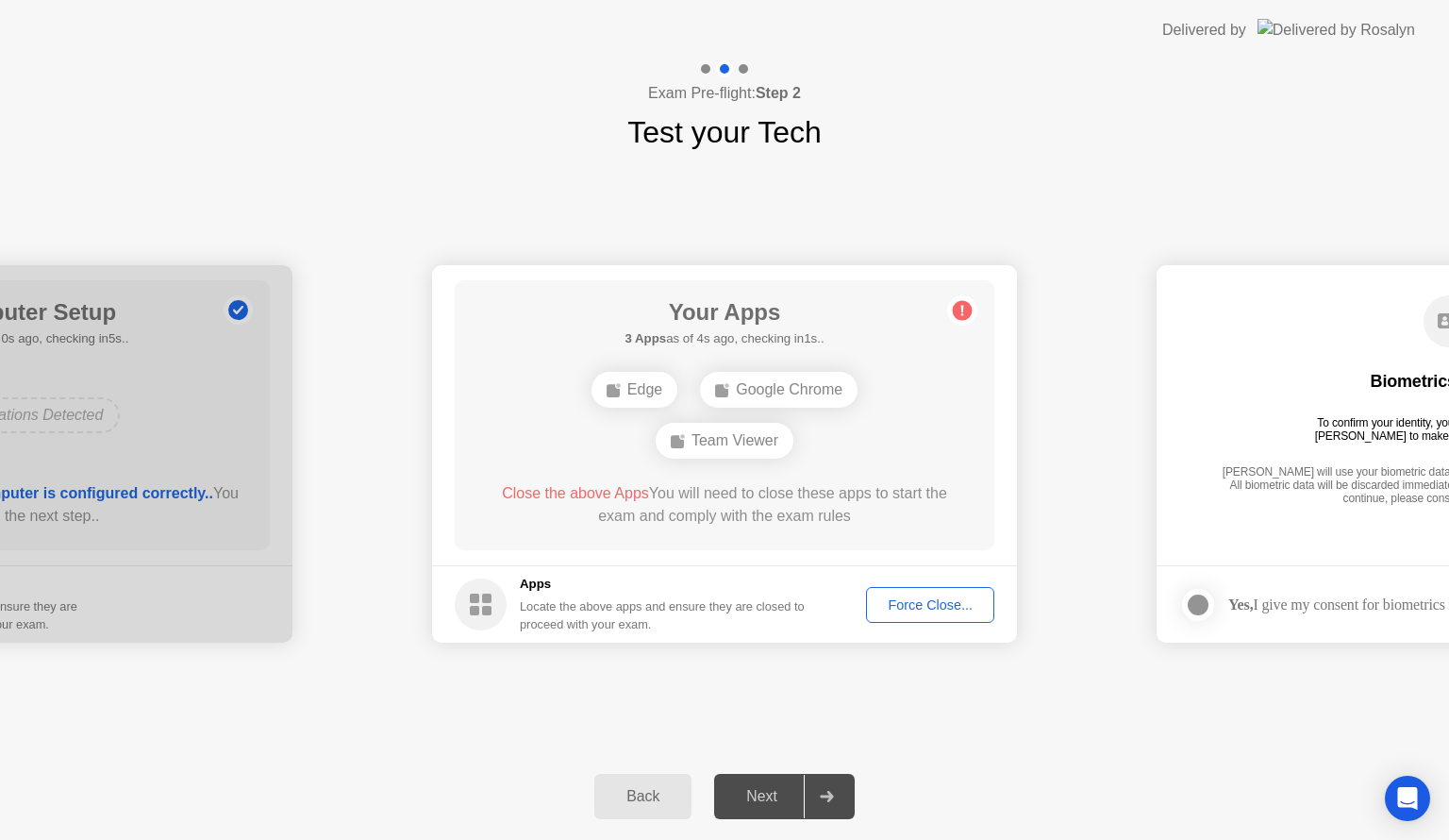
click at [790, 788] on div "Next" at bounding box center [762, 796] width 84 height 17
drag, startPoint x: 1041, startPoint y: 507, endPoint x: 517, endPoint y: 538, distance: 524.9
click at [887, 602] on div "Force Close..." at bounding box center [930, 604] width 116 height 15
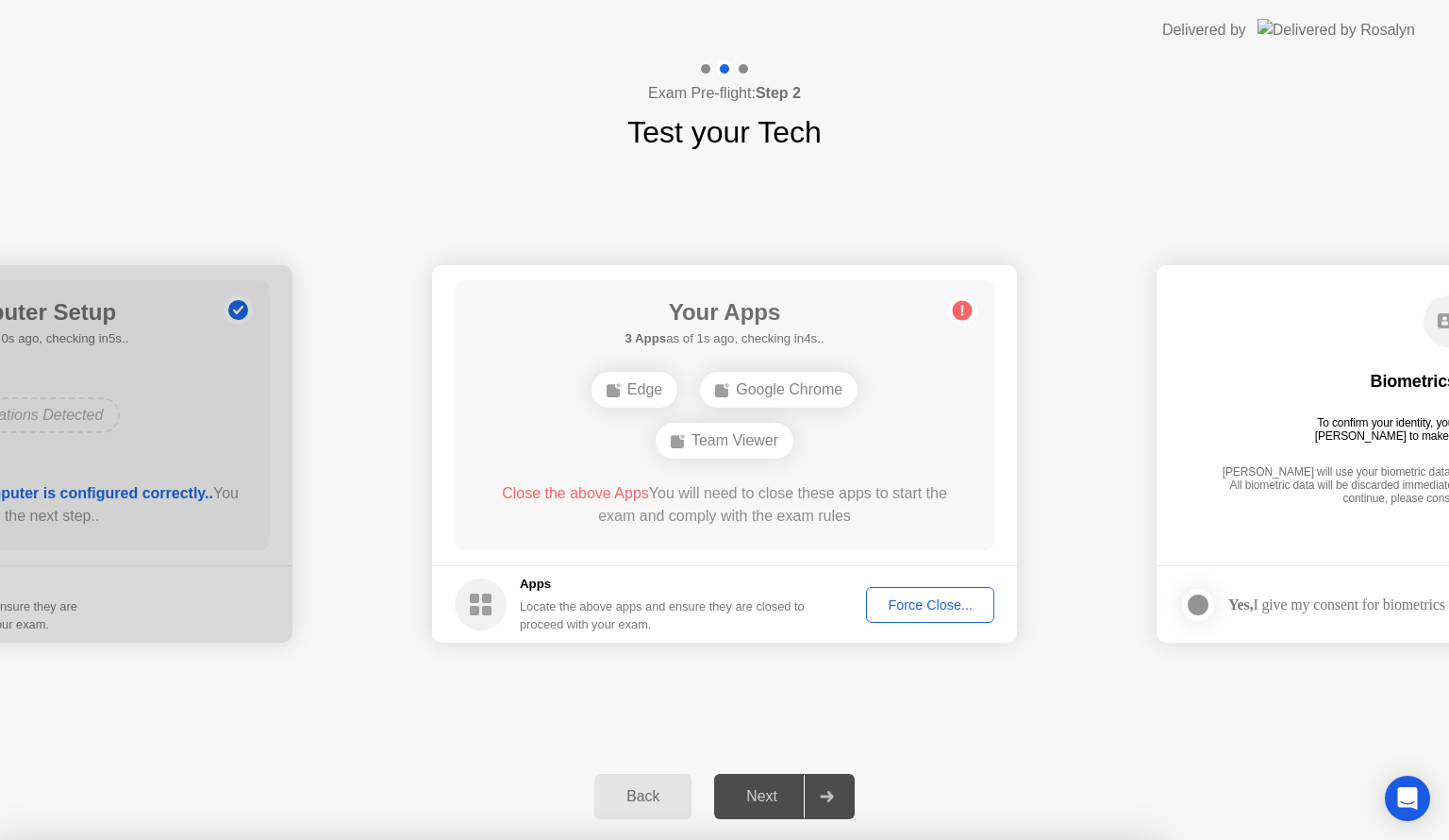
click at [842, 802] on div at bounding box center [826, 796] width 45 height 43
click at [839, 802] on div at bounding box center [826, 796] width 45 height 43
click at [839, 802] on body "**********" at bounding box center [724, 420] width 1449 height 840
click at [839, 839] on div at bounding box center [724, 840] width 1449 height 0
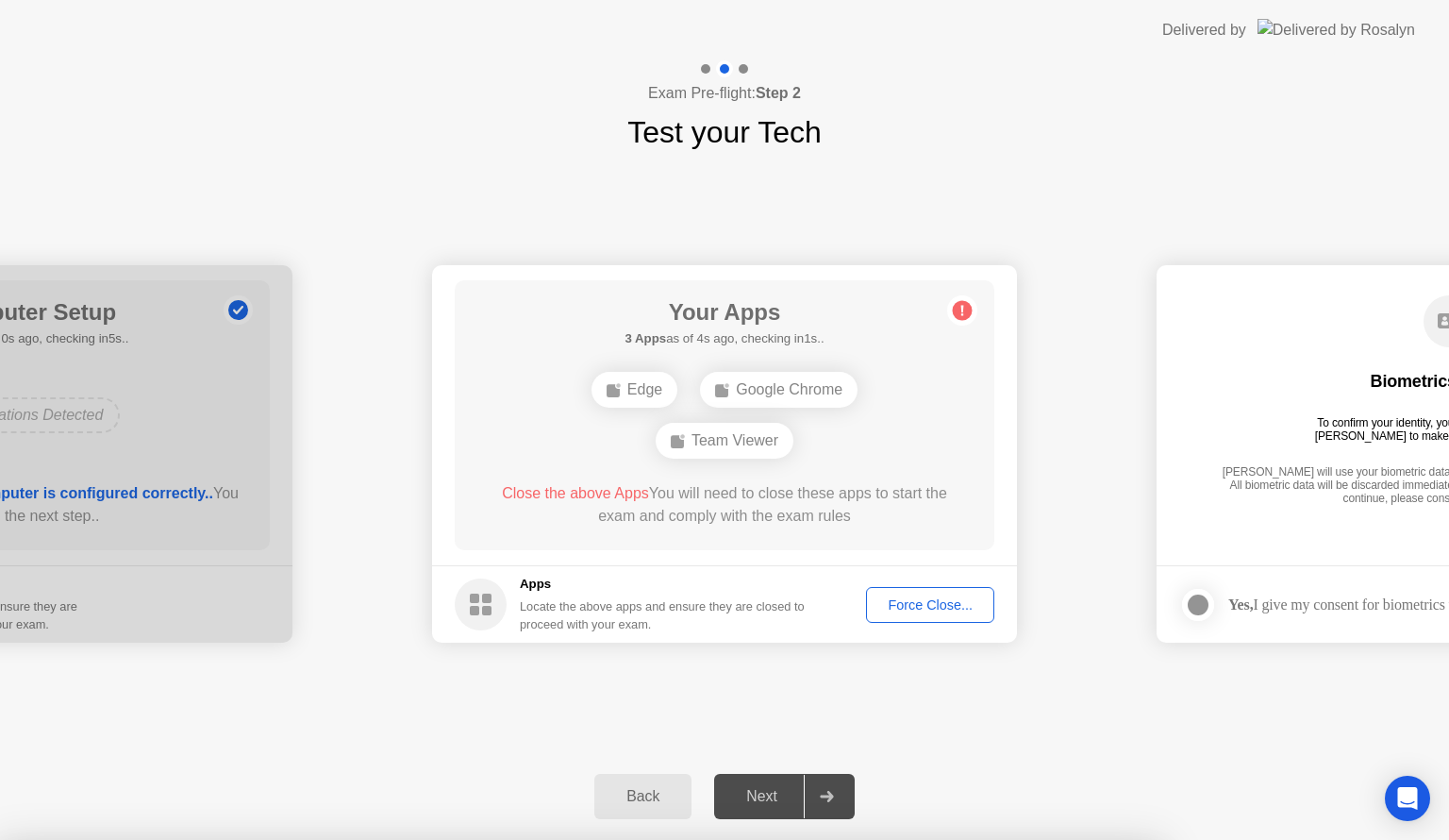
click at [824, 803] on div at bounding box center [826, 796] width 45 height 43
click at [822, 803] on div at bounding box center [826, 796] width 45 height 43
drag, startPoint x: 822, startPoint y: 803, endPoint x: 869, endPoint y: 763, distance: 61.7
click at [826, 798] on div at bounding box center [826, 796] width 45 height 43
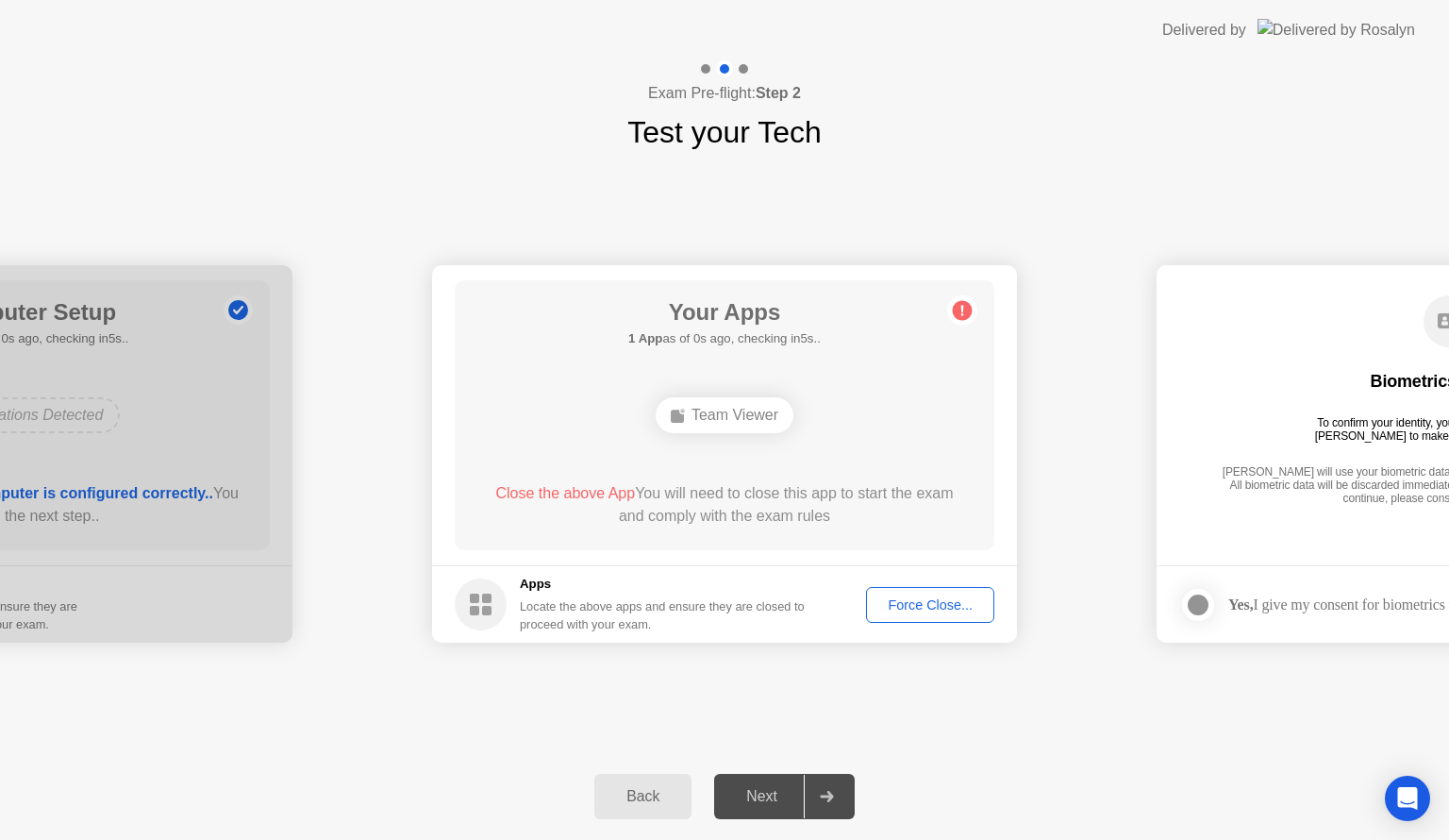
click at [1176, 549] on main "Biometrics Consent To confirm your identity, your testing program requires Rosa…" at bounding box center [1450, 415] width 585 height 300
click at [724, 403] on div "Team Viewer" at bounding box center [724, 415] width 138 height 36
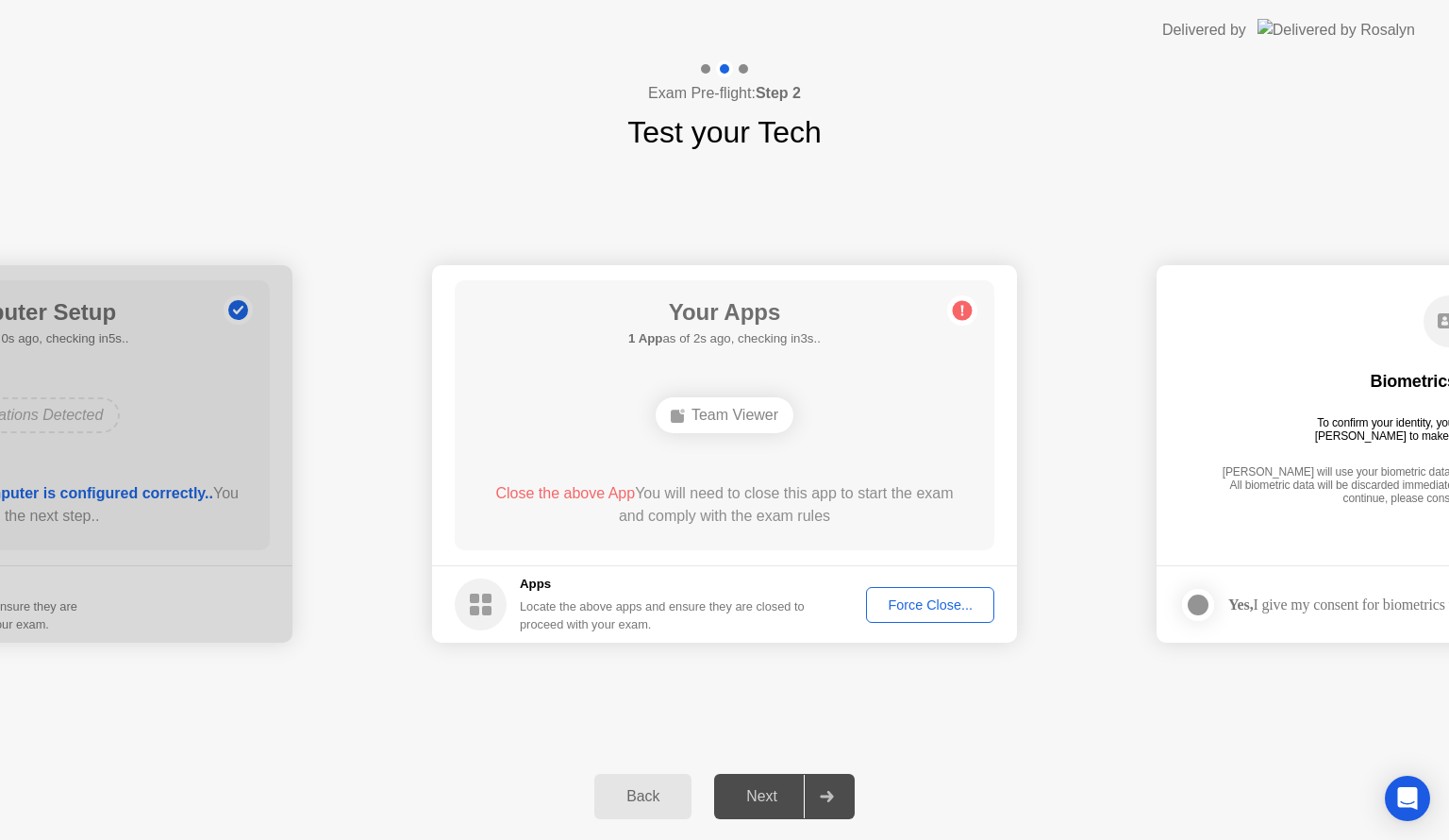
click at [724, 403] on div "Team Viewer" at bounding box center [724, 415] width 138 height 36
click at [965, 729] on div "**********" at bounding box center [724, 453] width 1449 height 598
click at [983, 782] on div "Back Next" at bounding box center [724, 796] width 1449 height 87
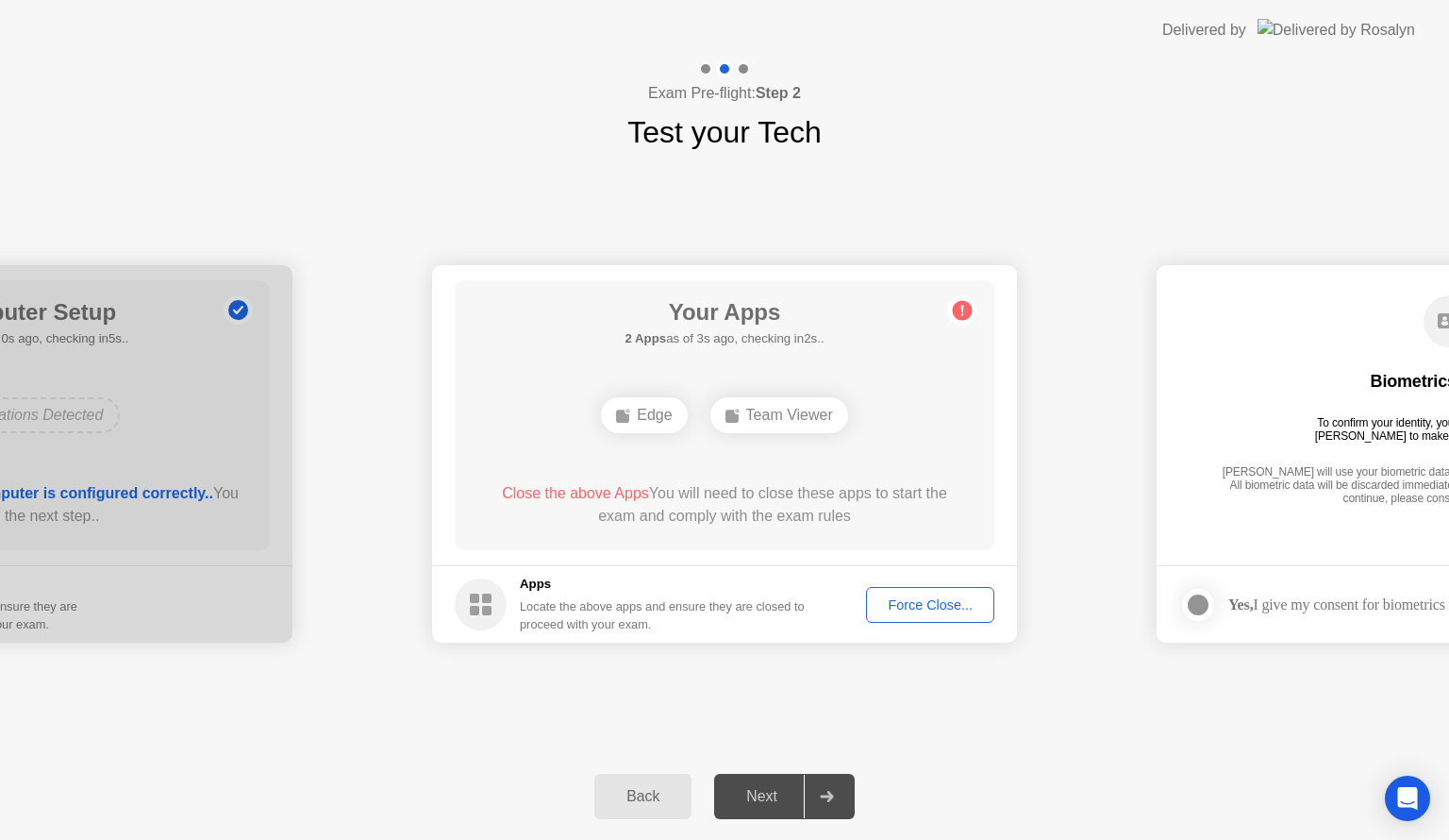
click at [983, 782] on div "Back Next" at bounding box center [724, 796] width 1449 height 87
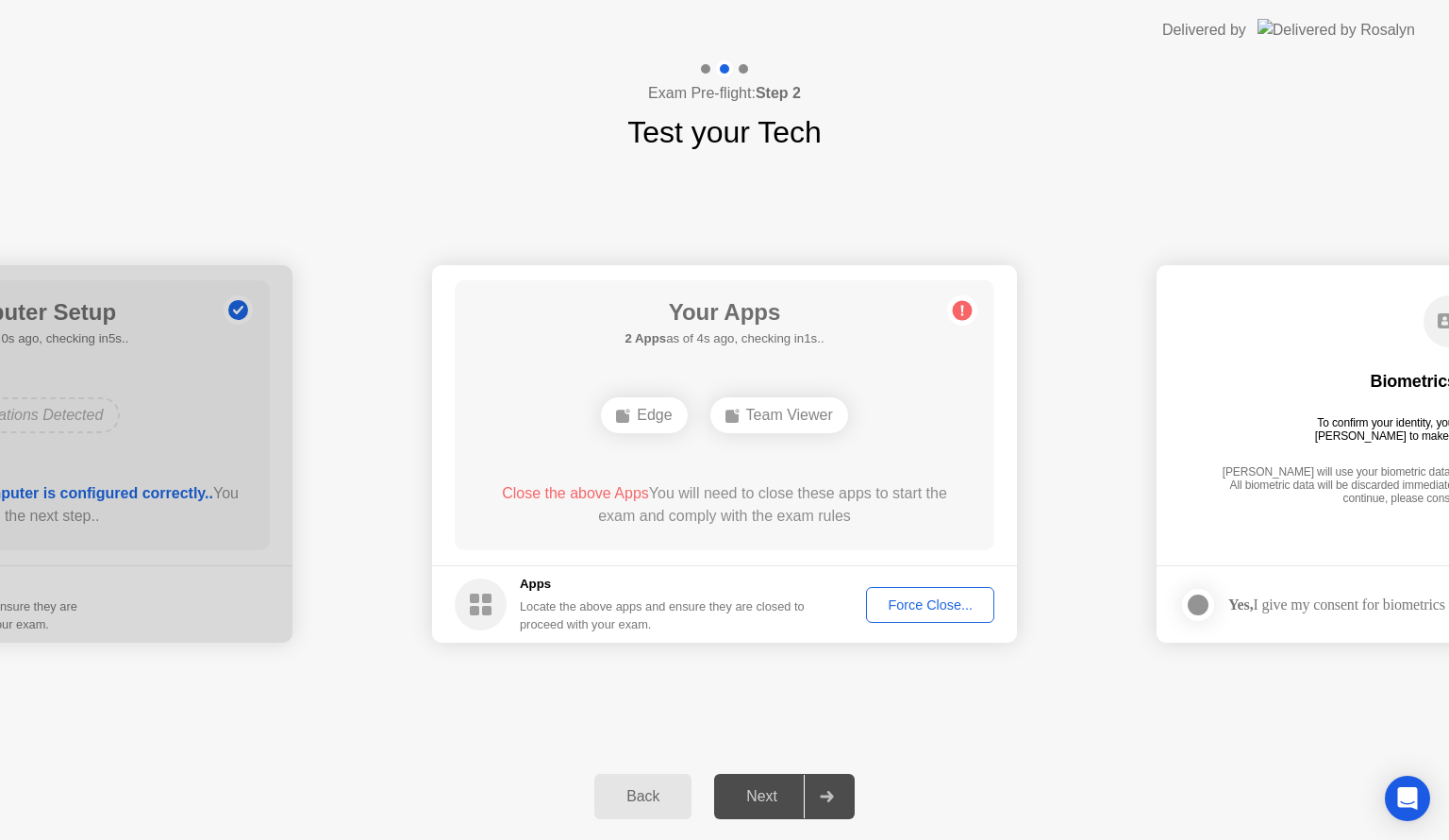
click at [983, 782] on div "Back Next" at bounding box center [724, 796] width 1449 height 87
